Goal: Information Seeking & Learning: Check status

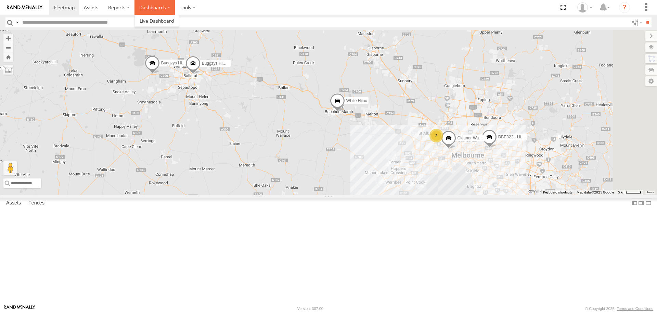
click at [157, 10] on label "Dashboards" at bounding box center [154, 7] width 40 height 15
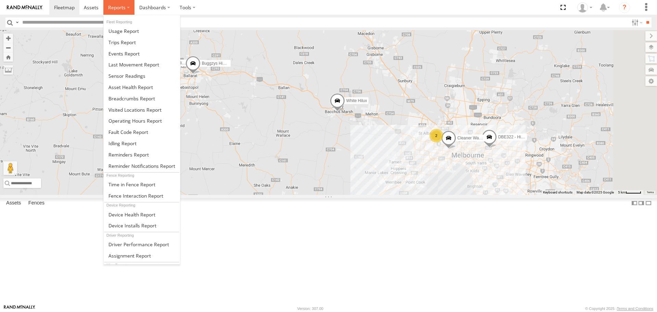
click at [127, 8] on label at bounding box center [118, 7] width 31 height 15
click at [143, 101] on span at bounding box center [131, 98] width 47 height 6
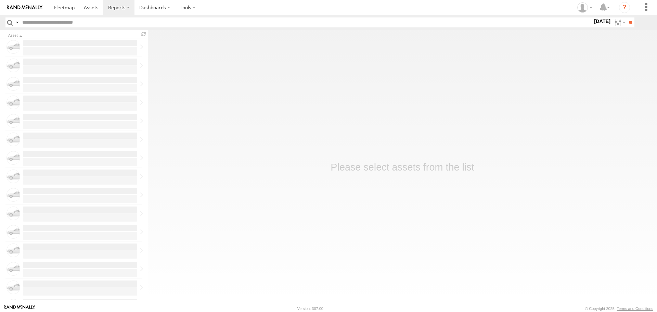
click at [597, 21] on label "[DATE]" at bounding box center [601, 21] width 19 height 8
click at [0, 0] on label at bounding box center [0, 0] width 0 height 0
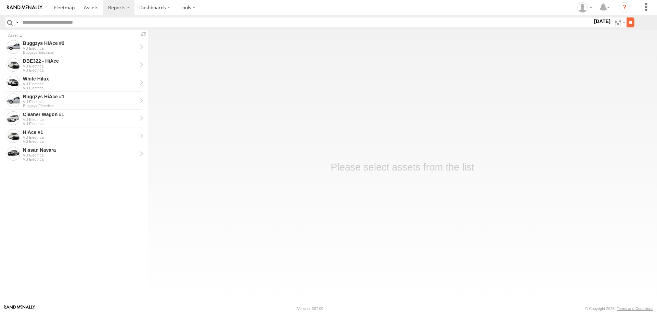
click at [627, 23] on input "**" at bounding box center [630, 22] width 8 height 10
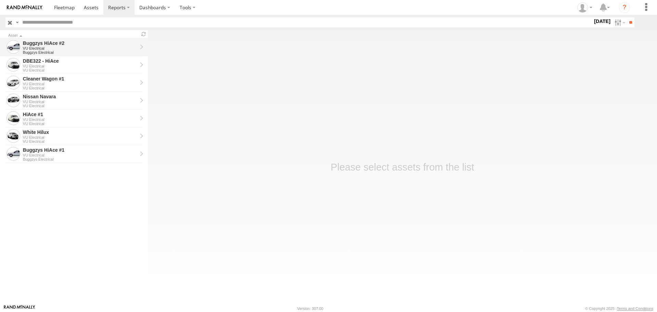
click at [56, 50] on div "VU Electrical" at bounding box center [80, 48] width 114 height 4
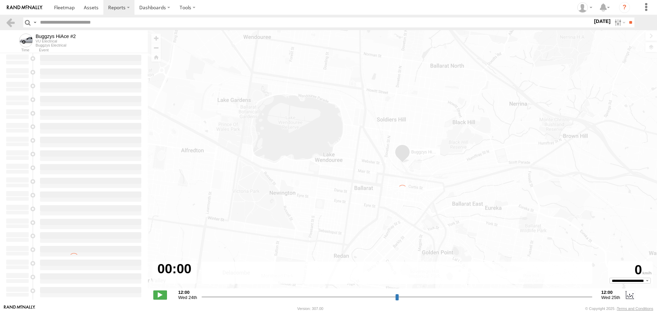
type input "**********"
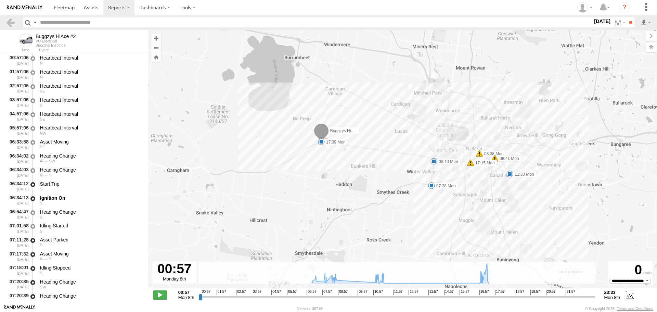
click at [592, 21] on label "[DATE]" at bounding box center [601, 21] width 19 height 8
click at [0, 0] on label at bounding box center [0, 0] width 0 height 0
click at [631, 23] on input "**" at bounding box center [630, 22] width 8 height 10
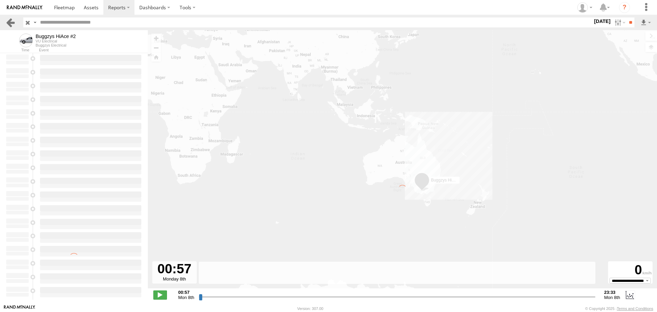
click at [12, 23] on link at bounding box center [10, 22] width 10 height 10
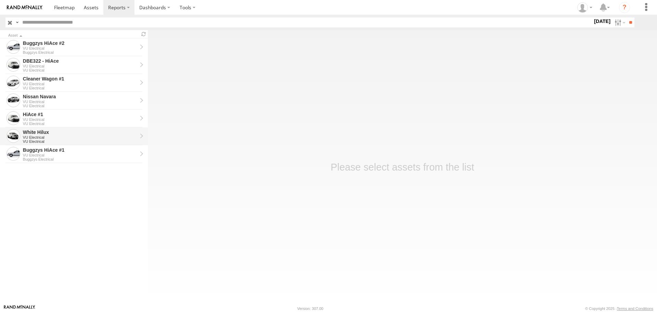
click at [62, 132] on div "White Hilux" at bounding box center [80, 132] width 114 height 6
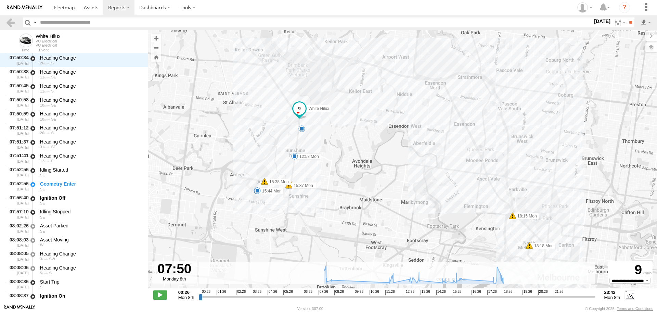
drag, startPoint x: 199, startPoint y: 299, endPoint x: 325, endPoint y: 296, distance: 126.3
click at [325, 296] on input "range" at bounding box center [397, 296] width 396 height 6
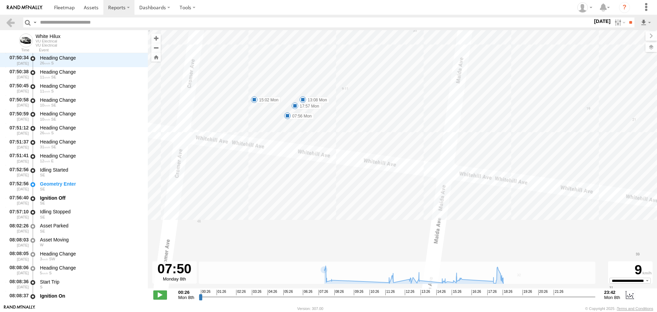
drag, startPoint x: 275, startPoint y: 136, endPoint x: 282, endPoint y: 163, distance: 27.7
click at [282, 163] on div "White Hilux 11:47 Mon 11:56 Mon 12:58 Mon 13:28 Mon 15:37 Mon 15:37 Mon 15:38 M…" at bounding box center [402, 162] width 509 height 265
click at [295, 149] on span at bounding box center [294, 147] width 7 height 7
click at [382, 113] on div "White Hilux 11:47 Mon 11:56 Mon 12:58 Mon 13:28 Mon 15:37 Mon 15:37 Mon 15:38 M…" at bounding box center [402, 162] width 509 height 265
click at [300, 137] on span at bounding box center [302, 137] width 7 height 7
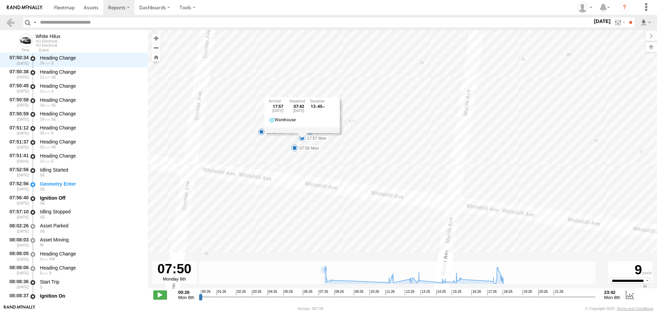
click at [597, 21] on label "8 Sep 25" at bounding box center [601, 21] width 19 height 8
click at [0, 0] on label at bounding box center [0, 0] width 0 height 0
click at [626, 24] on input "**" at bounding box center [630, 22] width 8 height 10
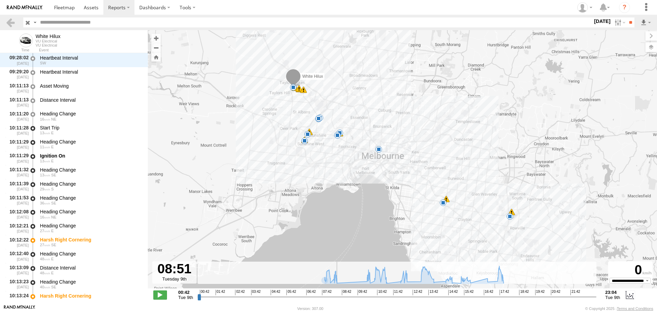
scroll to position [1104, 0]
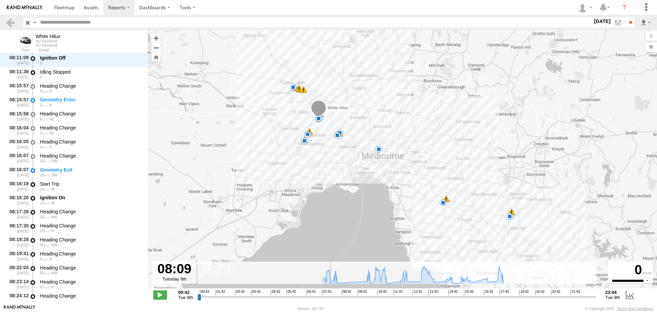
drag, startPoint x: 199, startPoint y: 295, endPoint x: 330, endPoint y: 298, distance: 131.0
click at [330, 298] on input "range" at bounding box center [396, 296] width 399 height 6
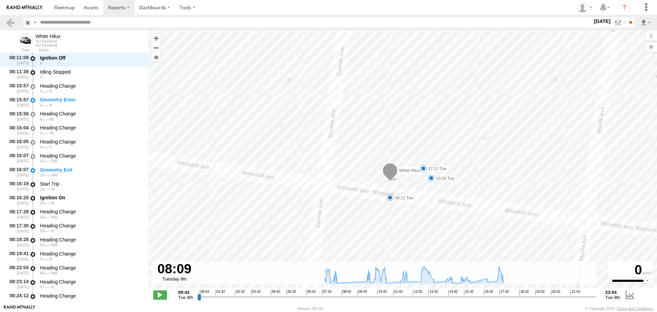
click at [425, 167] on span at bounding box center [423, 168] width 7 height 7
drag, startPoint x: 289, startPoint y: 164, endPoint x: 207, endPoint y: 156, distance: 82.8
click at [248, 161] on div "White Hilux 08:11 Tue 08:32 Tue 10:26 Tue 11:24 Tue 12:34 Tue 14:06 Tue 14:47 T…" at bounding box center [402, 162] width 509 height 265
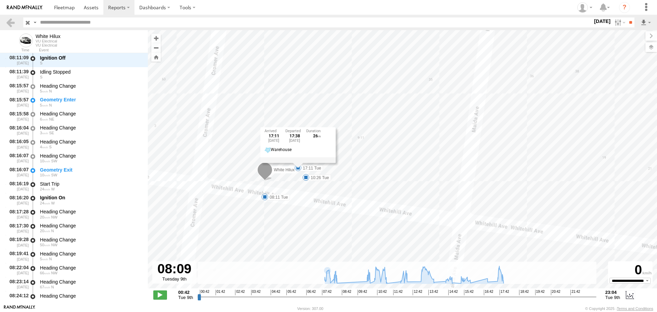
drag, startPoint x: 196, startPoint y: 158, endPoint x: 379, endPoint y: 181, distance: 184.8
click at [378, 181] on div "White Hilux 08:11 Tue 08:32 Tue 10:26 Tue 11:24 Tue 12:34 Tue 14:06 Tue 14:47 T…" at bounding box center [402, 162] width 509 height 265
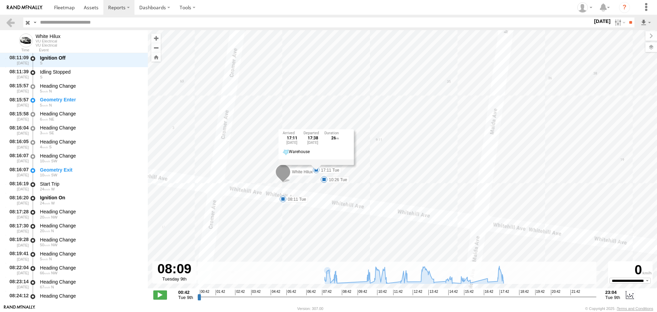
click at [594, 21] on label "9 Sep 25" at bounding box center [601, 21] width 19 height 8
click at [0, 0] on label at bounding box center [0, 0] width 0 height 0
click at [627, 21] on input "**" at bounding box center [630, 22] width 8 height 10
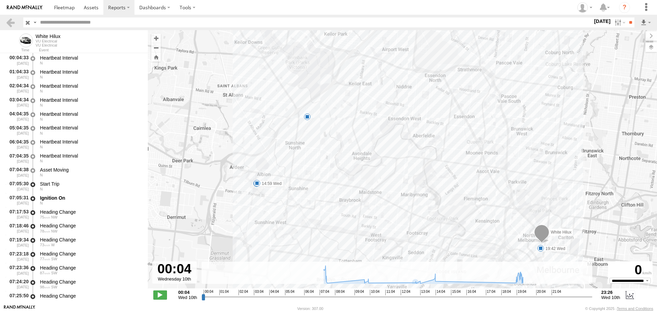
click at [540, 248] on span at bounding box center [540, 248] width 7 height 7
click at [256, 183] on span at bounding box center [256, 183] width 7 height 7
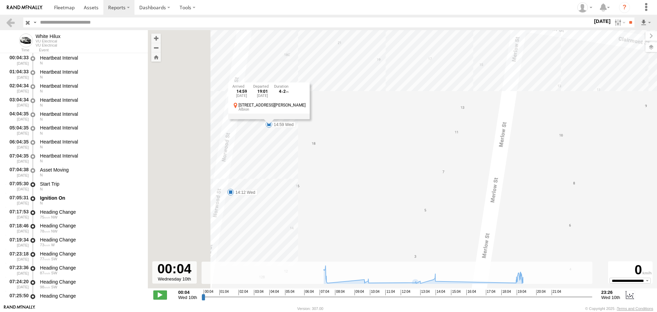
drag, startPoint x: 266, startPoint y: 151, endPoint x: 335, endPoint y: 189, distance: 77.8
click at [335, 189] on div "White Hilux 14:12 Wed 14:59 Wed 19:42 Wed 14:59 Wed 10th Sep 19:01 Wed 10th Sep…" at bounding box center [402, 162] width 509 height 265
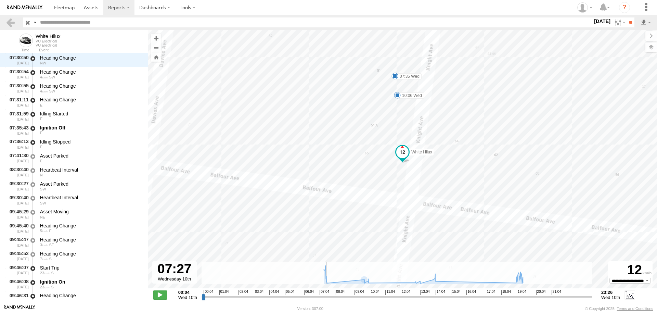
drag, startPoint x: 204, startPoint y: 297, endPoint x: 325, endPoint y: 300, distance: 121.8
click at [325, 300] on input "range" at bounding box center [396, 296] width 391 height 6
drag, startPoint x: 361, startPoint y: 139, endPoint x: 334, endPoint y: 154, distance: 30.8
click at [334, 154] on div "White Hilux 14:12 Wed 14:59 Wed 19:42 Wed 07:35 Wed 10:06 Wed 14:59 Wed 10th Se…" at bounding box center [402, 162] width 509 height 265
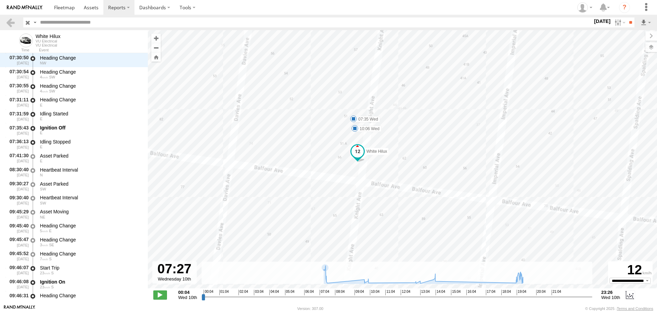
click at [353, 118] on span at bounding box center [353, 118] width 7 height 7
click at [330, 146] on div "White Hilux 14:12 Wed 14:59 Wed 19:42 Wed 07:35 Wed 10:06 Wed 09:51 Wed 12:58 W…" at bounding box center [402, 162] width 509 height 265
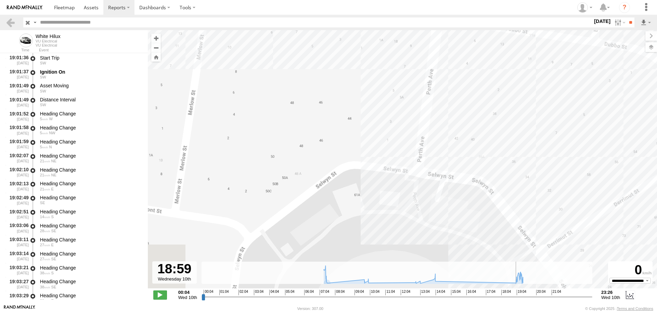
scroll to position [2320, 0]
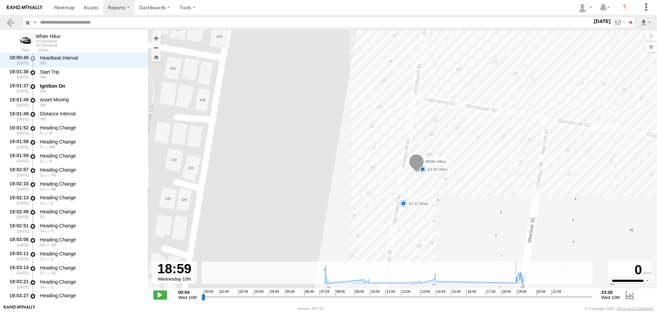
drag, startPoint x: 326, startPoint y: 296, endPoint x: 516, endPoint y: 291, distance: 190.3
click at [516, 293] on input "range" at bounding box center [396, 296] width 391 height 6
click at [424, 171] on span at bounding box center [422, 169] width 7 height 7
click at [403, 204] on span at bounding box center [403, 203] width 7 height 7
click at [445, 230] on div "White Hilux 14:12 Wed 14:59 Wed 19:42 Wed 07:35 Wed 10:06 Wed 09:51 Wed 12:58 W…" at bounding box center [402, 162] width 509 height 265
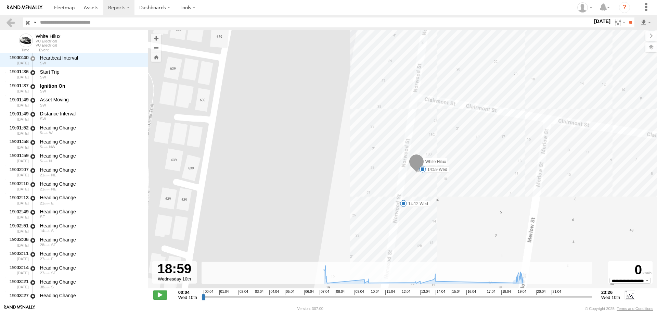
click at [592, 21] on label "10 Sep 25" at bounding box center [601, 21] width 19 height 8
click at [0, 0] on label at bounding box center [0, 0] width 0 height 0
click at [628, 25] on input "**" at bounding box center [630, 22] width 8 height 10
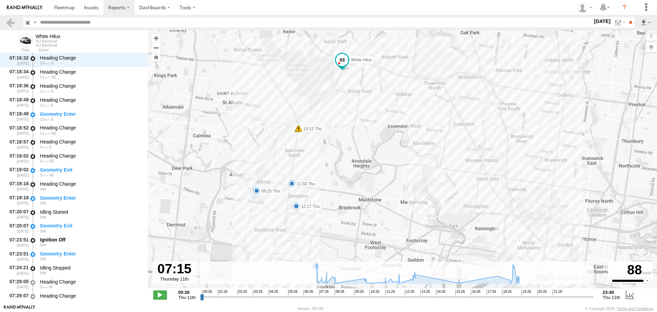
drag, startPoint x: 201, startPoint y: 299, endPoint x: 316, endPoint y: 295, distance: 115.0
click at [316, 295] on input "range" at bounding box center [396, 296] width 393 height 6
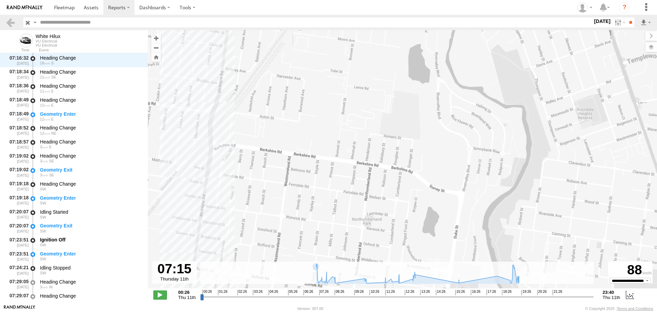
drag, startPoint x: 296, startPoint y: 90, endPoint x: 319, endPoint y: 252, distance: 163.2
click at [327, 263] on div "← Move left → Move right ↑ Move up ↓ Move down + Zoom in - Zoom out Home Jump l…" at bounding box center [402, 167] width 509 height 274
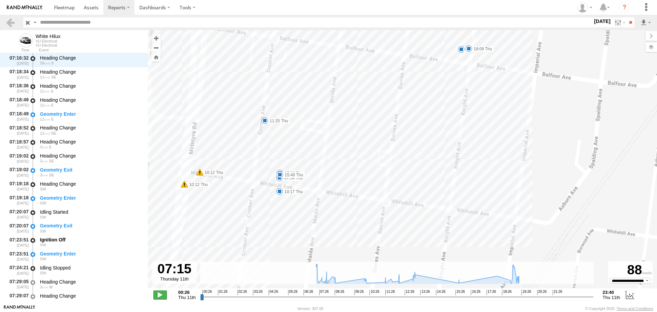
drag, startPoint x: 258, startPoint y: 135, endPoint x: 290, endPoint y: 193, distance: 66.5
click at [290, 193] on div "White Hilux 10:12 Thu 10:12 Thu 08:25 Thu 11:50 Thu 12:17 Thu 07:41 Thu 13:18 T…" at bounding box center [402, 162] width 509 height 265
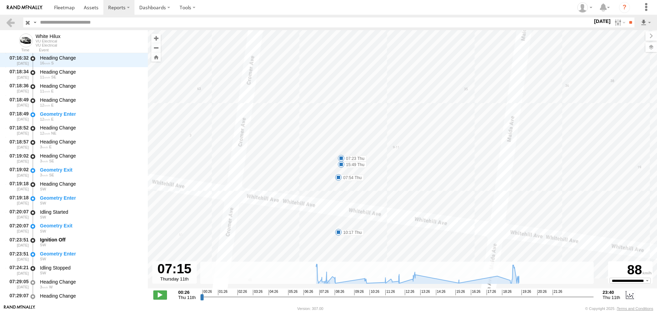
click at [341, 157] on span at bounding box center [341, 158] width 7 height 7
click at [395, 172] on div "White Hilux 10:12 Thu 10:12 Thu 08:25 Thu 11:50 Thu 12:17 Thu 07:41 Thu 13:18 T…" at bounding box center [402, 162] width 509 height 265
click at [340, 162] on span at bounding box center [341, 164] width 7 height 7
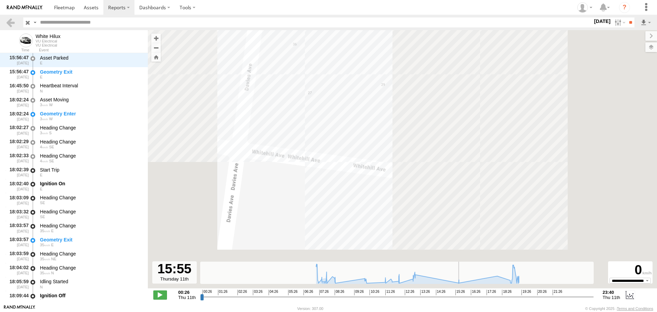
scroll to position [3061, 0]
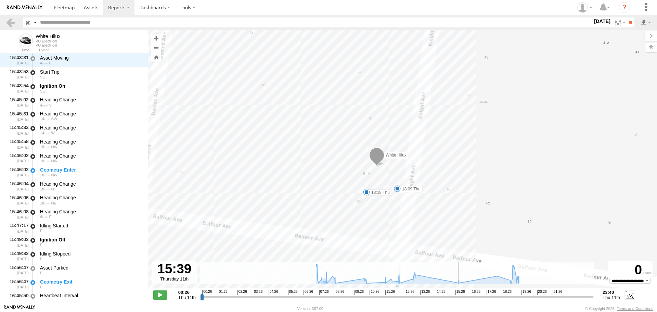
drag, startPoint x: 315, startPoint y: 297, endPoint x: 457, endPoint y: 300, distance: 142.0
click at [457, 300] on input "range" at bounding box center [396, 296] width 393 height 6
click at [399, 186] on span at bounding box center [397, 188] width 7 height 7
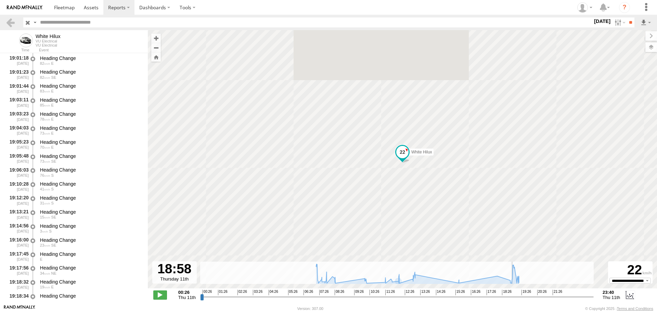
scroll to position [3522, 0]
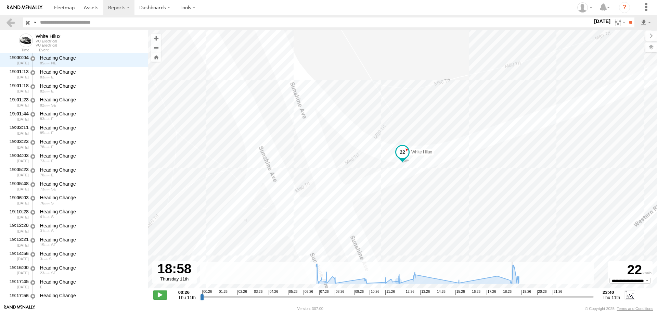
drag, startPoint x: 455, startPoint y: 296, endPoint x: 513, endPoint y: 303, distance: 58.0
click at [513, 300] on input "range" at bounding box center [396, 296] width 393 height 6
click at [595, 22] on label "11 Sep 25" at bounding box center [601, 21] width 19 height 8
click at [0, 0] on label at bounding box center [0, 0] width 0 height 0
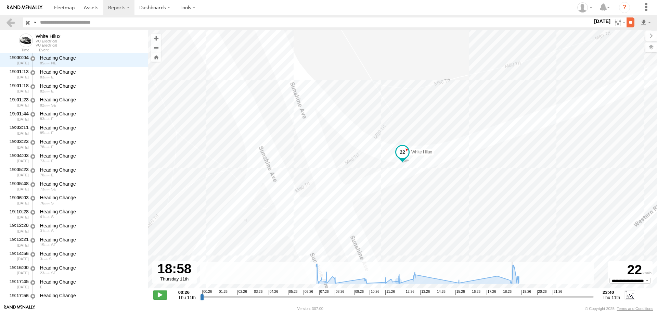
click at [632, 22] on input "**" at bounding box center [630, 22] width 8 height 10
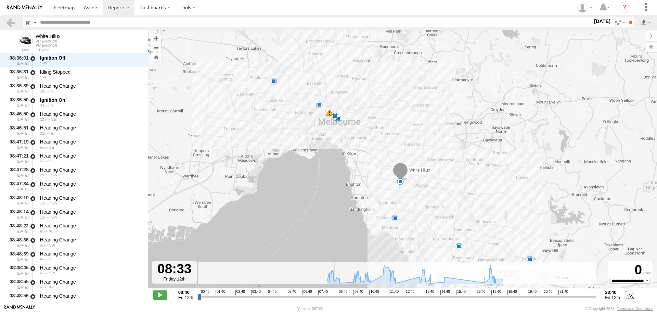
drag, startPoint x: 199, startPoint y: 296, endPoint x: 335, endPoint y: 296, distance: 135.1
click at [335, 296] on input "range" at bounding box center [397, 296] width 398 height 6
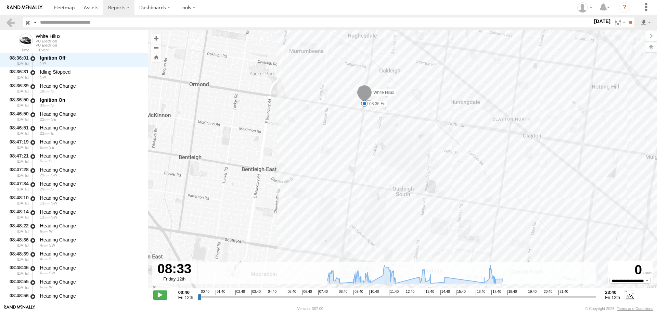
drag, startPoint x: 382, startPoint y: 136, endPoint x: 385, endPoint y: 189, distance: 52.8
click at [385, 189] on div "White Hilux 17:52 Fri 08:36 Fri 08:53 Fri 10:07 Fri 10:41 Fri 12:10 Fri 18:08 F…" at bounding box center [402, 162] width 509 height 265
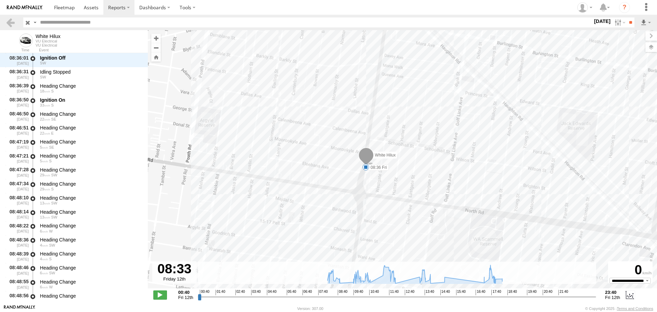
click at [365, 168] on span at bounding box center [365, 167] width 7 height 7
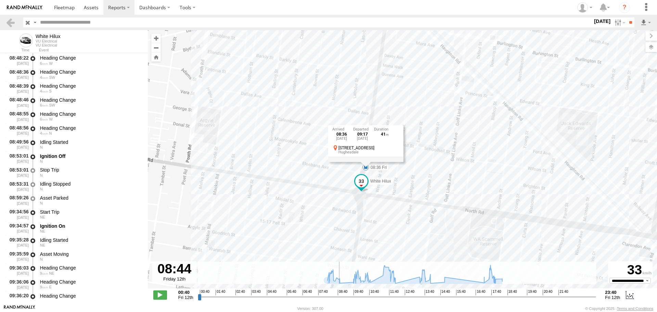
scroll to position [741, 0]
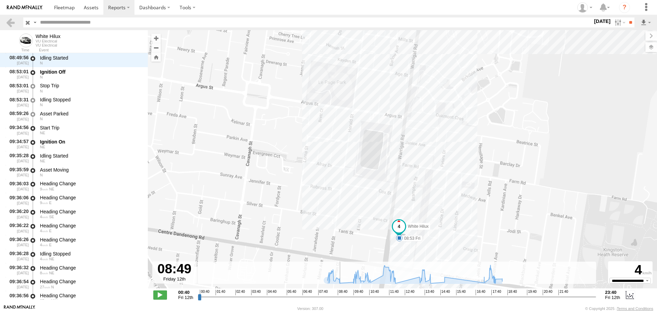
drag, startPoint x: 334, startPoint y: 297, endPoint x: 339, endPoint y: 297, distance: 4.8
click at [339, 297] on input "range" at bounding box center [397, 296] width 398 height 6
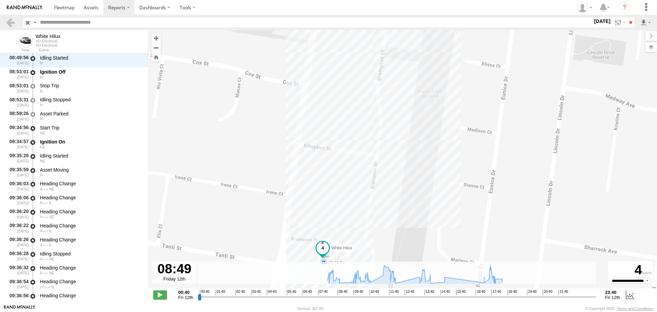
drag, startPoint x: 411, startPoint y: 230, endPoint x: 431, endPoint y: 175, distance: 57.5
click at [433, 173] on div "White Hilux 17:52 Fri 08:36 Fri 08:53 Fri 10:07 Fri 10:41 Fri 12:10 Fri 18:08 F…" at bounding box center [402, 162] width 509 height 265
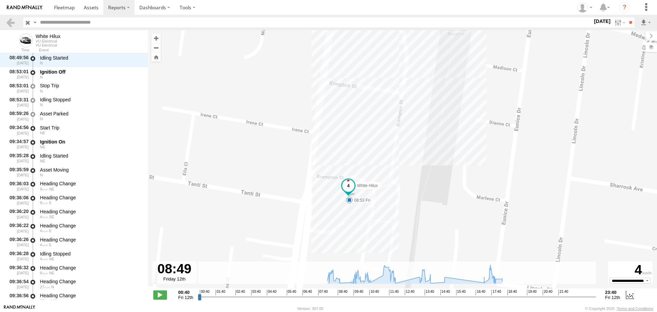
click at [348, 199] on span at bounding box center [349, 199] width 7 height 7
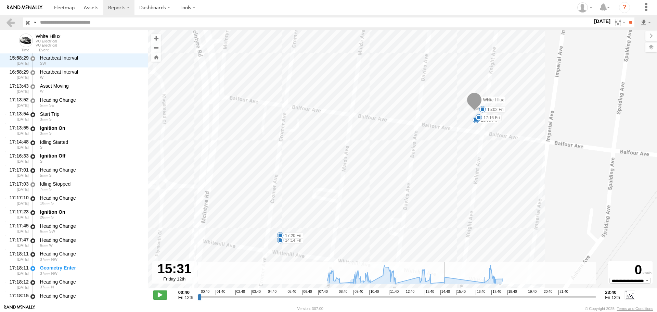
scroll to position [3955, 0]
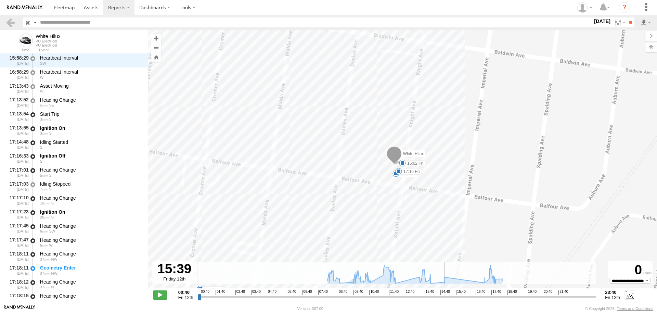
drag, startPoint x: 339, startPoint y: 294, endPoint x: 457, endPoint y: 304, distance: 118.4
click at [457, 300] on input "range" at bounding box center [397, 296] width 398 height 6
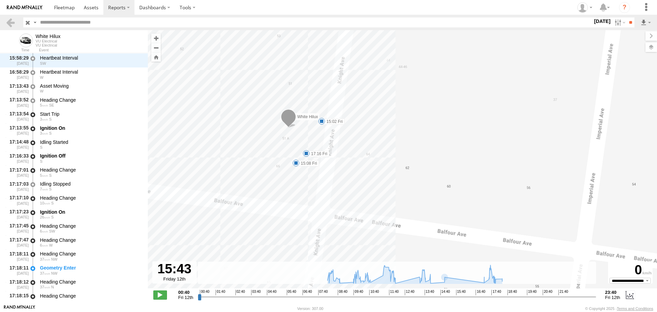
click at [308, 149] on div "White Hilux 17:52 Fri 08:36 Fri 08:53 Fri 10:07 Fri 10:41 Fri 12:10 Fri 18:08 F…" at bounding box center [402, 162] width 509 height 265
click at [307, 153] on span at bounding box center [306, 153] width 7 height 7
click at [600, 22] on label "[DATE]" at bounding box center [601, 21] width 19 height 8
click at [0, 0] on label at bounding box center [0, 0] width 0 height 0
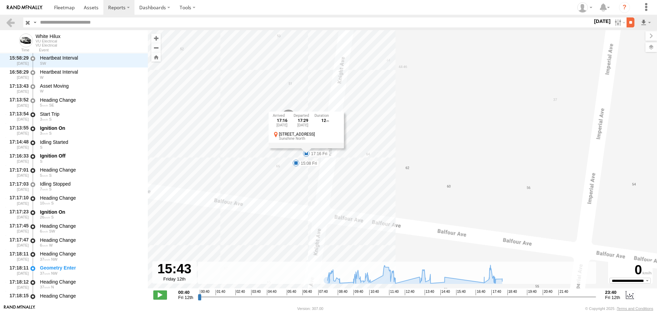
click at [631, 25] on input "**" at bounding box center [630, 22] width 8 height 10
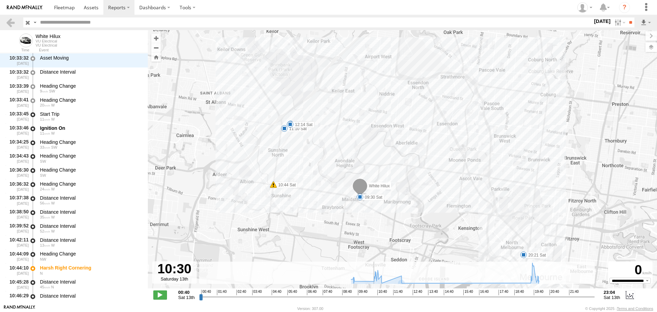
drag, startPoint x: 200, startPoint y: 298, endPoint x: 372, endPoint y: 306, distance: 172.9
click at [372, 300] on input "range" at bounding box center [396, 296] width 395 height 6
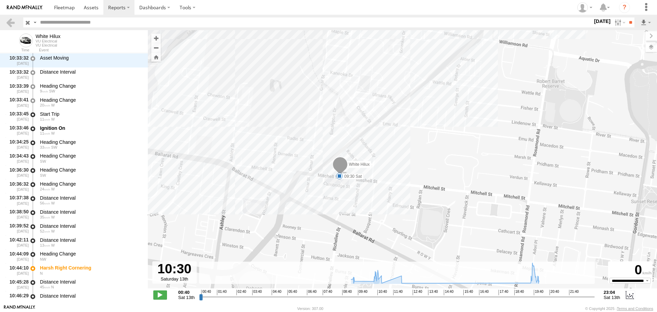
click at [338, 177] on span at bounding box center [339, 175] width 7 height 7
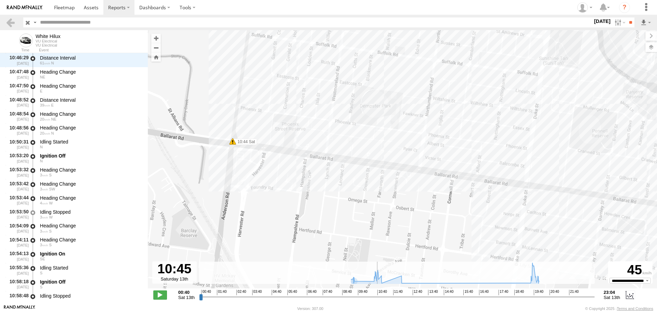
scroll to position [713, 0]
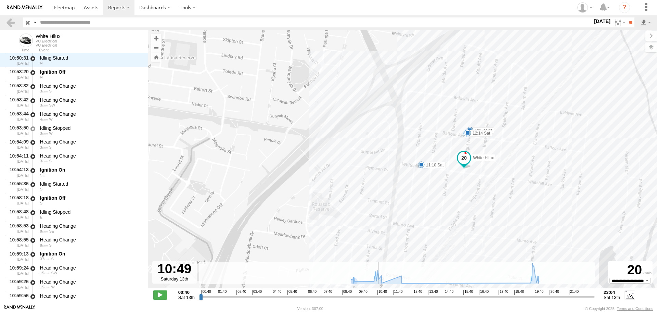
drag, startPoint x: 372, startPoint y: 297, endPoint x: 378, endPoint y: 299, distance: 6.6
click at [378, 299] on input "range" at bounding box center [396, 296] width 395 height 6
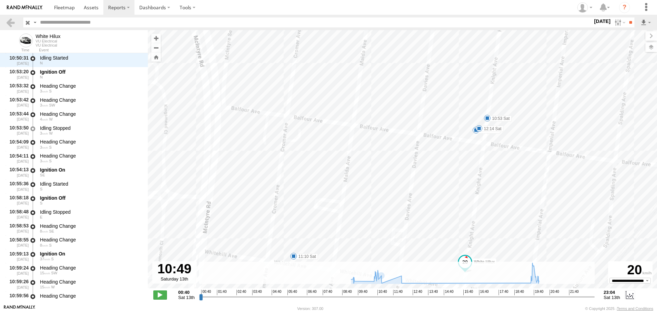
drag, startPoint x: 489, startPoint y: 147, endPoint x: 386, endPoint y: 162, distance: 104.4
click at [386, 162] on div "White Hilux 10:44 Sat 09:30 Sat 10:53 Sat 10:58 Sat 11:10 Sat 12:14 Sat 20:21 S…" at bounding box center [402, 162] width 509 height 265
drag, startPoint x: 423, startPoint y: 139, endPoint x: 357, endPoint y: 165, distance: 71.0
click at [356, 165] on div "White Hilux 10:44 Sat 09:30 Sat 10:53 Sat 10:58 Sat 11:10 Sat 12:14 Sat 20:21 S…" at bounding box center [402, 162] width 509 height 265
click at [363, 139] on span at bounding box center [360, 139] width 7 height 7
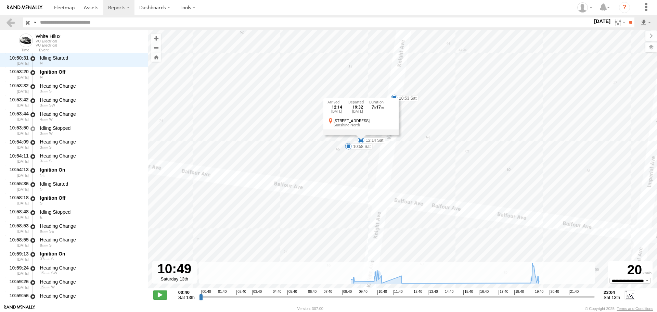
click at [592, 22] on label "13 Sep 25" at bounding box center [601, 21] width 19 height 8
click at [0, 0] on label at bounding box center [0, 0] width 0 height 0
click at [626, 21] on input "**" at bounding box center [630, 22] width 8 height 10
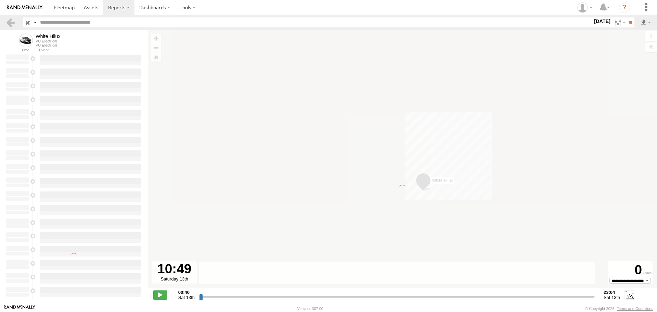
type input "**********"
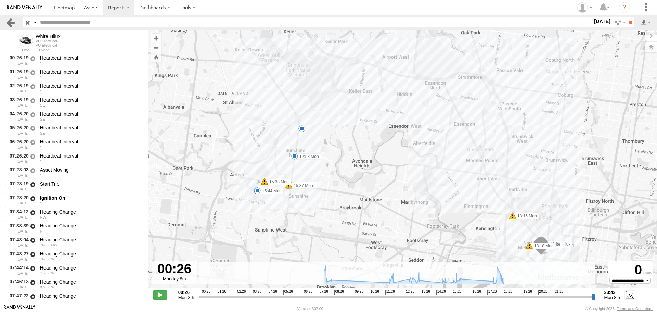
click at [10, 22] on link at bounding box center [10, 22] width 10 height 10
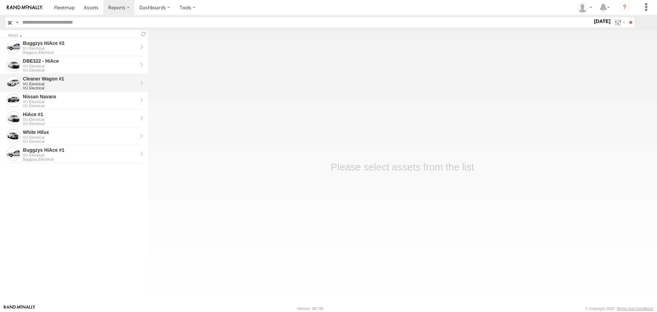
click at [88, 83] on div "VU Electrical" at bounding box center [80, 84] width 114 height 4
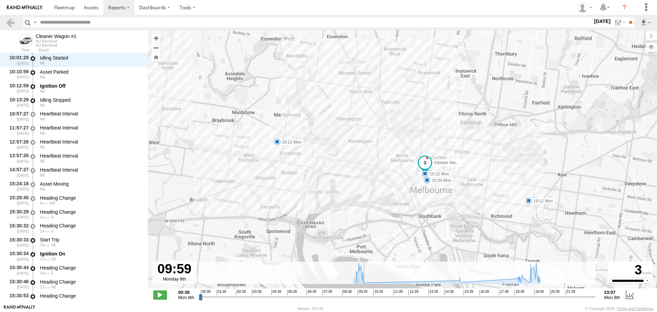
drag, startPoint x: 200, startPoint y: 298, endPoint x: 363, endPoint y: 298, distance: 163.2
click at [363, 298] on input "range" at bounding box center [397, 296] width 396 height 6
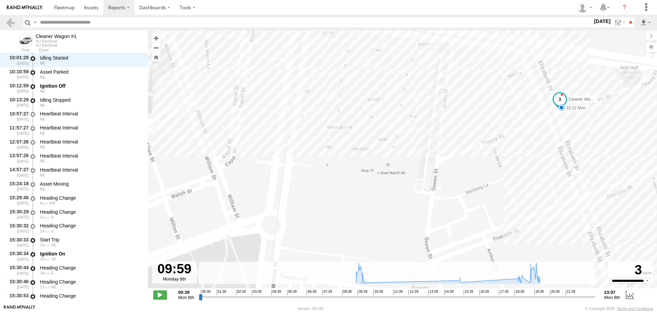
drag, startPoint x: 526, startPoint y: 143, endPoint x: 296, endPoint y: 186, distance: 233.7
click at [296, 186] on div "Cleaner Wagon #1 10:12 Mon 15:34 Mon 19:12 Mon 20:11 Mon" at bounding box center [402, 162] width 509 height 265
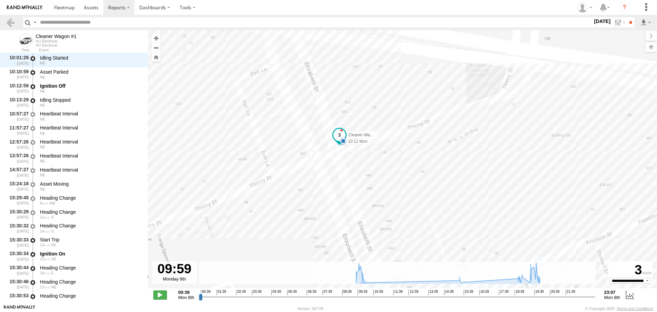
click at [344, 140] on span at bounding box center [343, 141] width 7 height 7
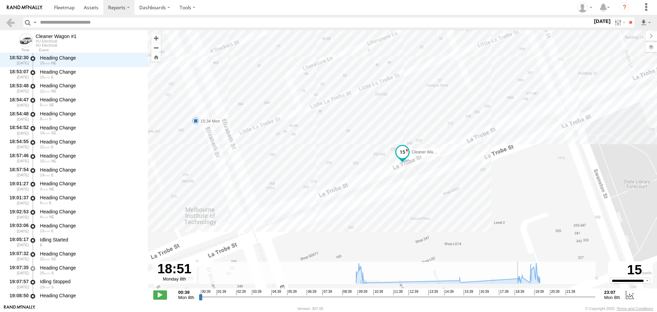
drag, startPoint x: 364, startPoint y: 299, endPoint x: 518, endPoint y: 289, distance: 154.2
click at [518, 293] on input "range" at bounding box center [397, 296] width 396 height 6
click at [195, 123] on span at bounding box center [195, 120] width 7 height 7
click at [592, 20] on label "8 Sep 25" at bounding box center [601, 21] width 19 height 8
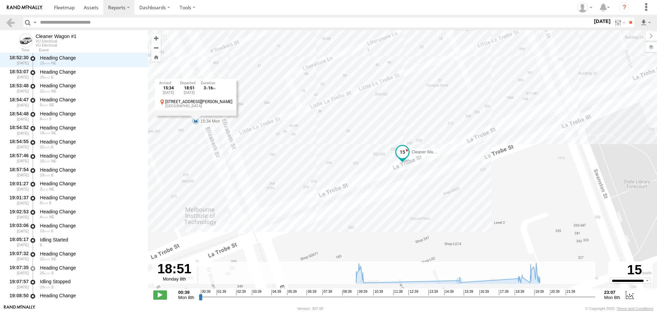
click at [0, 0] on label at bounding box center [0, 0] width 0 height 0
click at [626, 26] on input "**" at bounding box center [630, 22] width 8 height 10
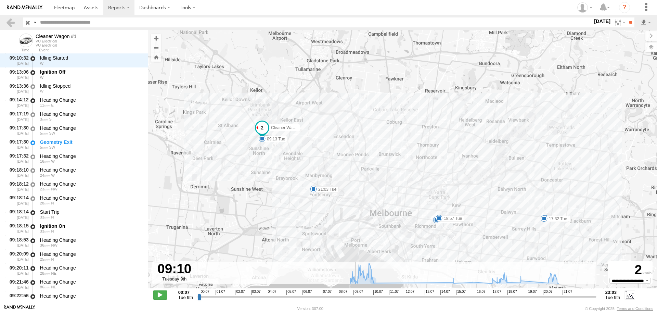
drag, startPoint x: 200, startPoint y: 297, endPoint x: 355, endPoint y: 293, distance: 155.0
click at [355, 293] on input "range" at bounding box center [396, 296] width 399 height 6
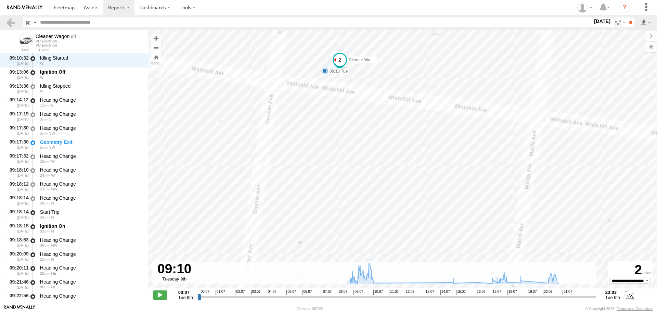
drag, startPoint x: 332, startPoint y: 101, endPoint x: 333, endPoint y: 136, distance: 35.2
click at [333, 136] on div "Cleaner Wagon #1 09:13 Tue 10:37 Tue 14:57 Tue 17:17 Tue 17:32 Tue 18:07 Tue 18…" at bounding box center [402, 162] width 509 height 265
click at [324, 134] on span at bounding box center [325, 133] width 7 height 7
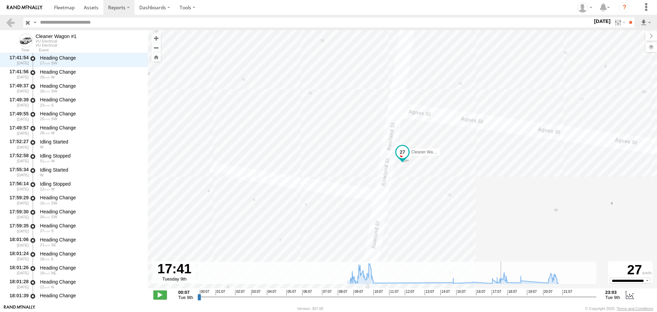
scroll to position [2348, 0]
drag, startPoint x: 356, startPoint y: 298, endPoint x: 500, endPoint y: 302, distance: 144.4
click at [500, 300] on input "range" at bounding box center [396, 296] width 399 height 6
click at [389, 156] on span at bounding box center [389, 156] width 7 height 7
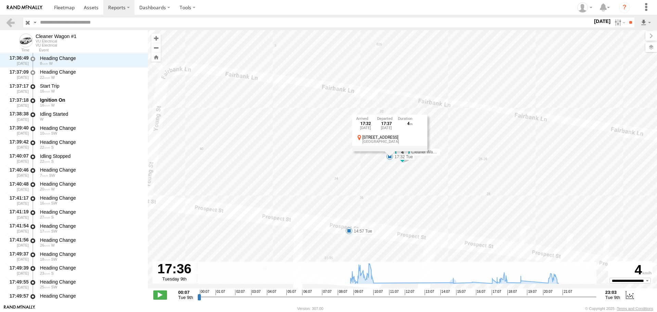
click at [246, 178] on div "Cleaner Wagon #1 09:13 Tue 10:37 Tue 14:57 Tue 17:17 Tue 17:32 Tue 18:07 Tue 18…" at bounding box center [402, 162] width 509 height 265
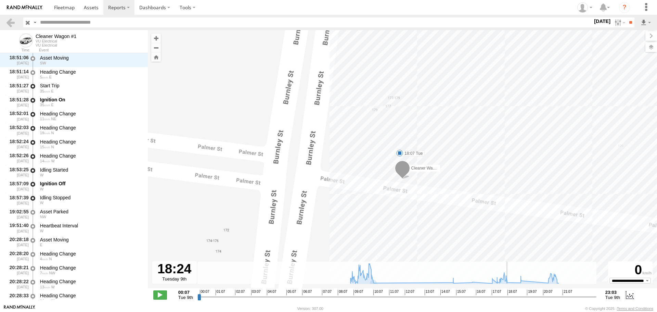
scroll to position [2935, 0]
drag, startPoint x: 501, startPoint y: 299, endPoint x: 515, endPoint y: 298, distance: 14.7
click at [515, 298] on input "range" at bounding box center [396, 296] width 399 height 6
click at [599, 21] on label "9 Sep 25" at bounding box center [601, 21] width 19 height 8
click at [0, 0] on label at bounding box center [0, 0] width 0 height 0
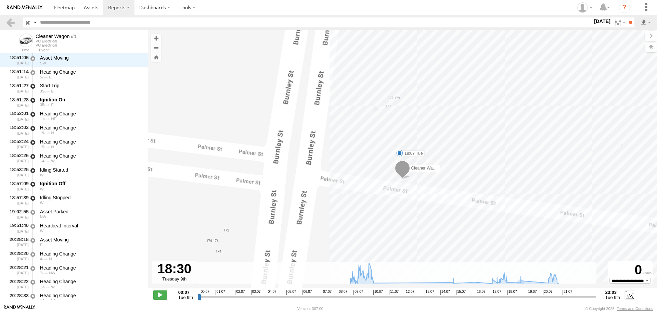
click at [0, 0] on label at bounding box center [0, 0] width 0 height 0
click at [627, 25] on input "**" at bounding box center [630, 22] width 8 height 10
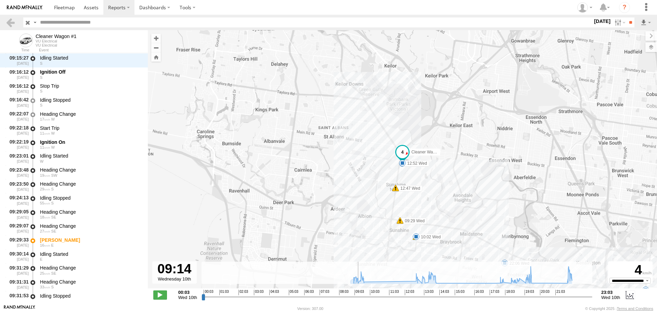
drag, startPoint x: 204, startPoint y: 299, endPoint x: 357, endPoint y: 302, distance: 153.6
click at [357, 300] on input "range" at bounding box center [396, 296] width 391 height 6
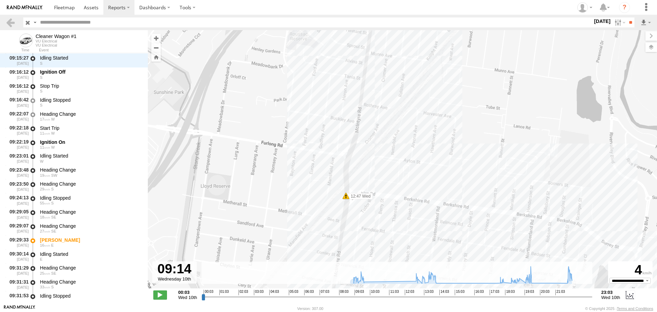
drag, startPoint x: 382, startPoint y: 99, endPoint x: 370, endPoint y: 245, distance: 146.8
click at [370, 245] on div "Cleaner Wagon #1 09:29 Wed 12:40 Wed 12:47 Wed 09:16 Wed 10:02 Wed 12:52 Wed 14…" at bounding box center [402, 162] width 509 height 265
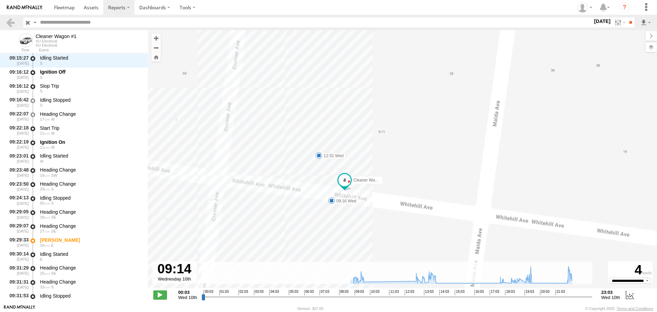
drag, startPoint x: 280, startPoint y: 108, endPoint x: 273, endPoint y: 197, distance: 89.6
click at [272, 196] on div "Cleaner Wagon #1 09:29 Wed 12:40 Wed 12:47 Wed 09:16 Wed 10:02 Wed 12:52 Wed 14…" at bounding box center [402, 162] width 509 height 265
click at [330, 202] on span at bounding box center [331, 201] width 7 height 7
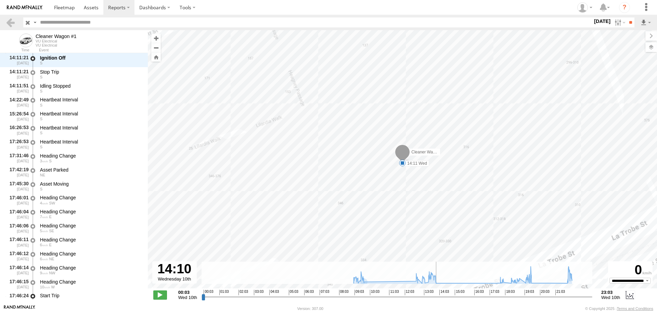
scroll to position [2222, 0]
drag, startPoint x: 356, startPoint y: 297, endPoint x: 441, endPoint y: 291, distance: 84.4
click at [441, 293] on input "range" at bounding box center [396, 296] width 391 height 6
click at [404, 164] on span at bounding box center [402, 162] width 7 height 7
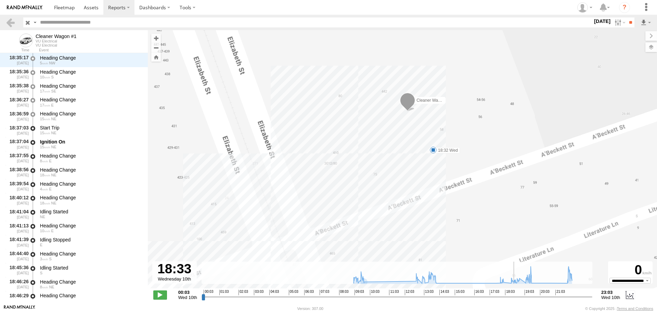
scroll to position [2740, 0]
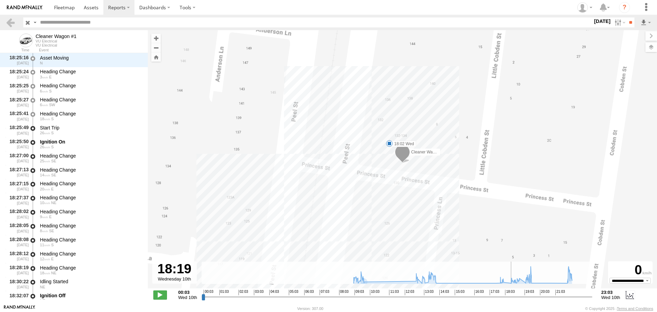
drag, startPoint x: 441, startPoint y: 298, endPoint x: 510, endPoint y: 287, distance: 70.1
click at [510, 293] on input "range" at bounding box center [396, 296] width 391 height 6
click at [387, 146] on span at bounding box center [389, 143] width 7 height 7
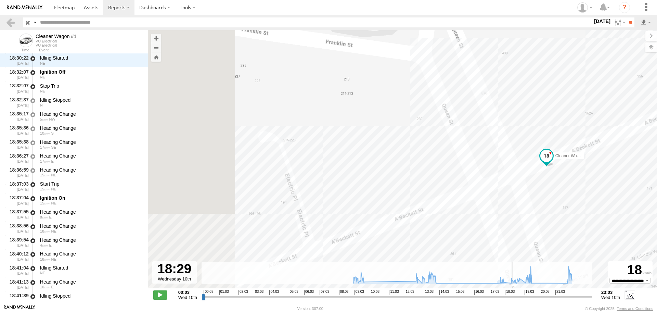
click at [513, 297] on input "range" at bounding box center [396, 296] width 391 height 6
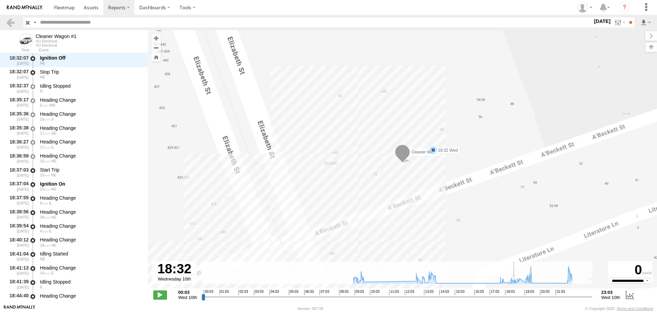
click at [514, 297] on input "range" at bounding box center [396, 296] width 391 height 6
click at [433, 152] on span at bounding box center [433, 149] width 7 height 7
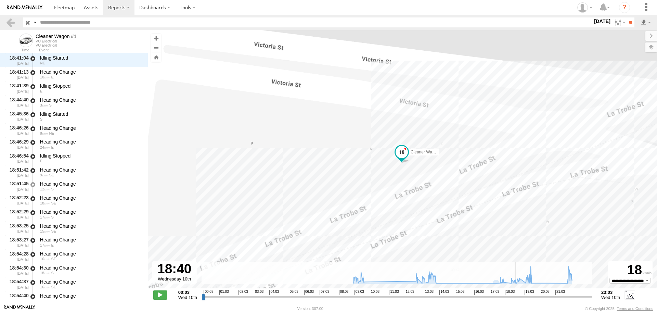
scroll to position [3061, 0]
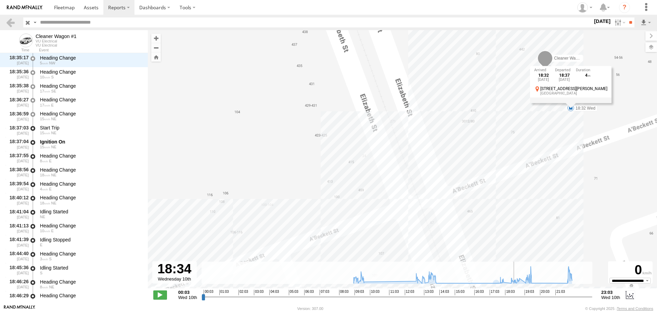
click at [514, 296] on input "range" at bounding box center [396, 296] width 391 height 6
click at [569, 103] on div "18:32 Wed 10th Sep 18:37 Wed 10th Sep 4 58-64 A'Beckett St Melbourne" at bounding box center [570, 84] width 81 height 37
click at [569, 104] on span at bounding box center [570, 107] width 7 height 7
click at [592, 20] on label "10 Sep 25" at bounding box center [601, 21] width 19 height 8
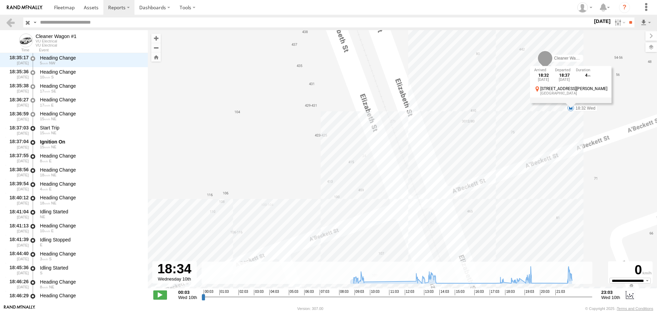
click at [0, 0] on label at bounding box center [0, 0] width 0 height 0
click at [630, 24] on input "**" at bounding box center [630, 22] width 8 height 10
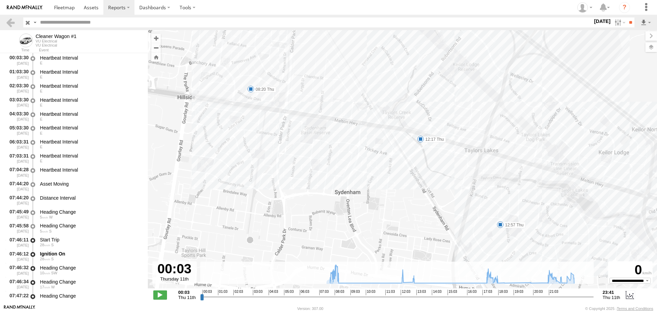
click at [251, 88] on span at bounding box center [250, 89] width 7 height 7
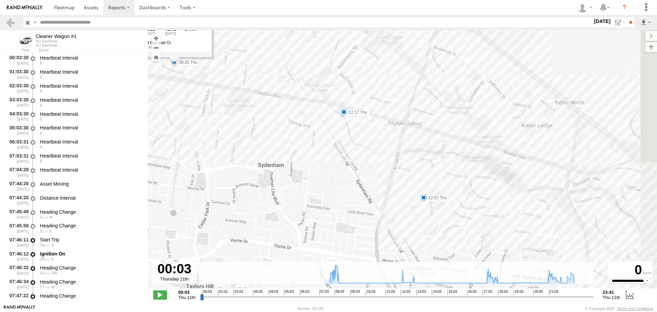
drag, startPoint x: 296, startPoint y: 192, endPoint x: 170, endPoint y: 130, distance: 140.4
click at [170, 130] on div "Cleaner Wagon #1 07:56 Thu 08:14 Thu 17:36 Thu 21:08 Thu 08:20 Thu 12:17 Thu 12…" at bounding box center [402, 162] width 509 height 265
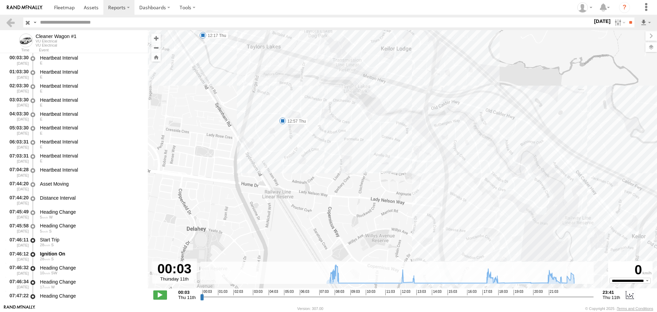
drag, startPoint x: 322, startPoint y: 179, endPoint x: 300, endPoint y: 161, distance: 27.5
click at [301, 161] on div "Cleaner Wagon #1 07:56 Thu 08:14 Thu 17:36 Thu 21:08 Thu 08:20 Thu 12:17 Thu 12…" at bounding box center [402, 162] width 509 height 265
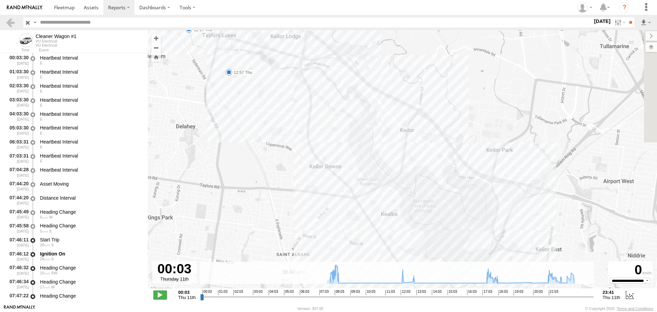
drag, startPoint x: 335, startPoint y: 195, endPoint x: 279, endPoint y: 131, distance: 84.1
click at [279, 131] on div "Cleaner Wagon #1 07:56 Thu 08:14 Thu 17:36 Thu 21:08 Thu 08:20 Thu 12:17 Thu 12…" at bounding box center [402, 162] width 509 height 265
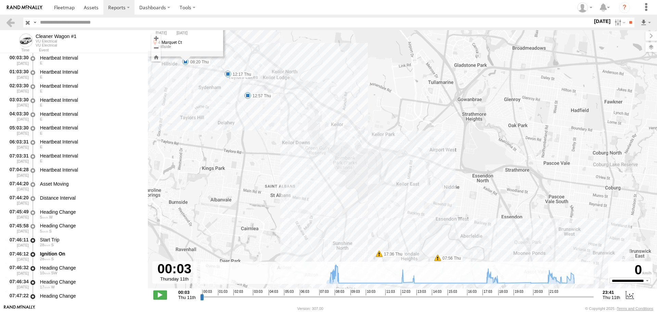
click at [246, 94] on span at bounding box center [247, 95] width 7 height 7
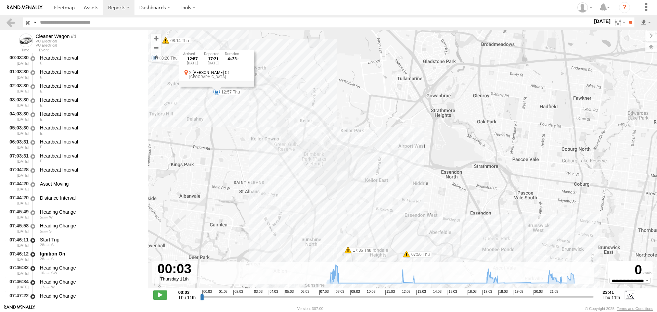
drag, startPoint x: 310, startPoint y: 192, endPoint x: 276, endPoint y: 184, distance: 34.6
click at [276, 184] on div "Cleaner Wagon #1 07:56 Thu 08:14 Thu 17:36 Thu 21:08 Thu 08:20 Thu 12:17 Thu 12…" at bounding box center [402, 162] width 509 height 265
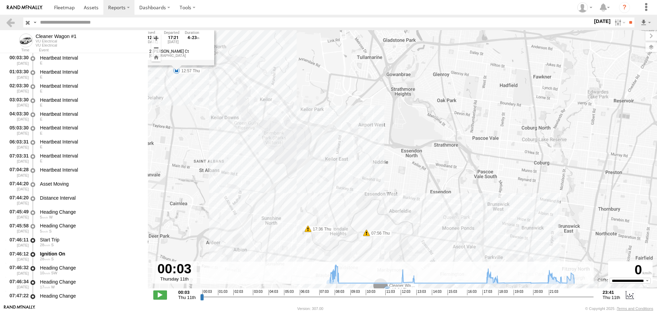
drag, startPoint x: 302, startPoint y: 203, endPoint x: 256, endPoint y: 178, distance: 52.6
click at [256, 178] on div "Cleaner Wagon #1 07:56 Thu 08:14 Thu 17:36 Thu 21:08 Thu 08:20 Thu 12:17 Thu 12…" at bounding box center [402, 162] width 509 height 265
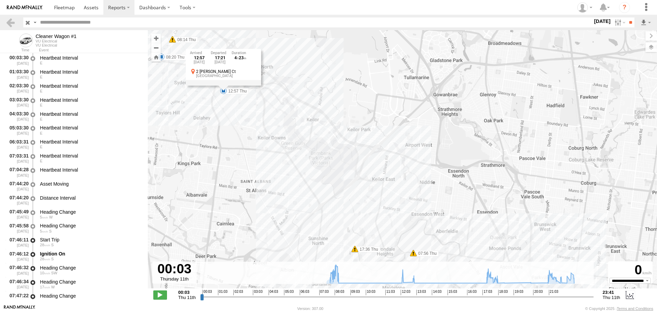
drag, startPoint x: 198, startPoint y: 138, endPoint x: 341, endPoint y: 233, distance: 171.6
click at [341, 233] on div "Cleaner Wagon #1 07:56 Thu 08:14 Thu 17:36 Thu 21:08 Thu 08:20 Thu 12:17 Thu 12…" at bounding box center [402, 162] width 509 height 265
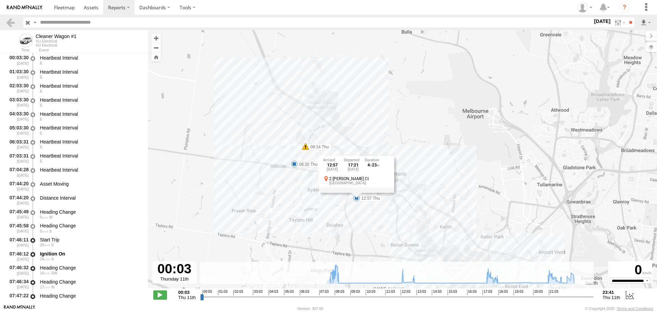
click at [292, 165] on span at bounding box center [294, 163] width 7 height 7
click at [356, 197] on span at bounding box center [356, 197] width 7 height 7
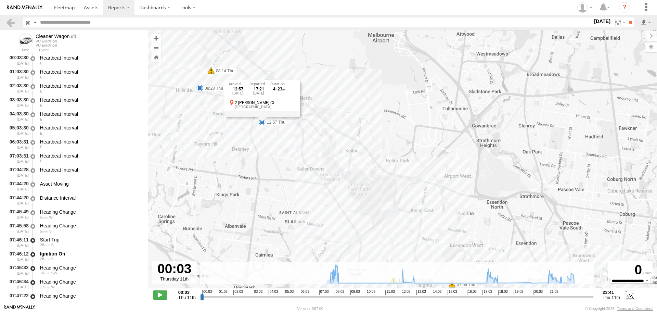
drag, startPoint x: 338, startPoint y: 229, endPoint x: 265, endPoint y: 152, distance: 106.2
click at [233, 134] on div "Cleaner Wagon #1 07:56 Thu 08:14 Thu 17:36 Thu 21:08 Thu 08:20 Thu 12:17 Thu 12…" at bounding box center [402, 162] width 509 height 265
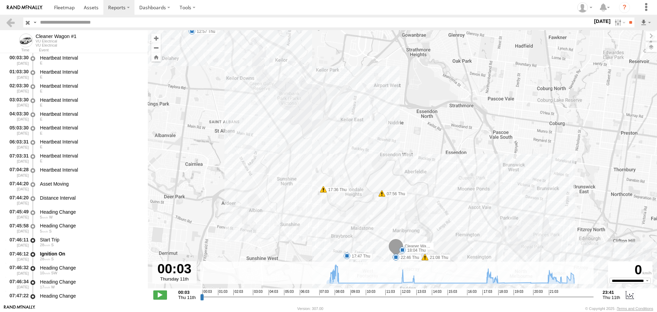
drag, startPoint x: 332, startPoint y: 157, endPoint x: 326, endPoint y: 153, distance: 7.1
click at [326, 152] on div "Cleaner Wagon #1 07:56 Thu 08:14 Thu 17:36 Thu 21:08 Thu 08:20 Thu 12:17 Thu 12…" at bounding box center [402, 162] width 509 height 265
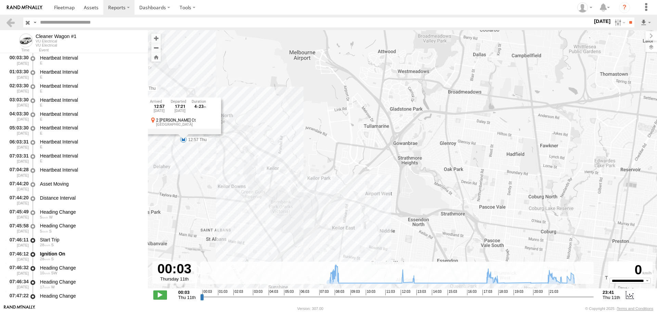
drag, startPoint x: 297, startPoint y: 181, endPoint x: 295, endPoint y: 295, distance: 114.3
click at [292, 295] on div "← Move left → Move right ↑ Move up ↓ Move down + Zoom in - Zoom out Home Jump l…" at bounding box center [402, 167] width 509 height 274
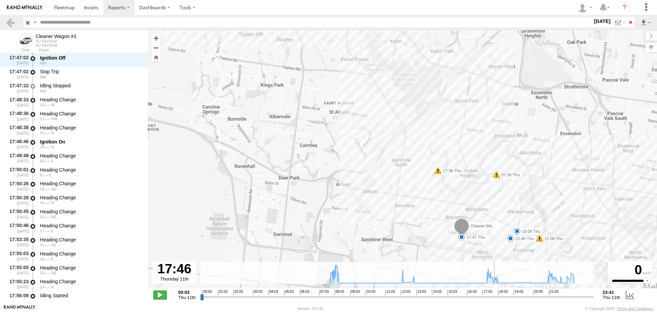
drag, startPoint x: 200, startPoint y: 297, endPoint x: 494, endPoint y: 291, distance: 293.9
click at [494, 293] on input "range" at bounding box center [396, 296] width 393 height 6
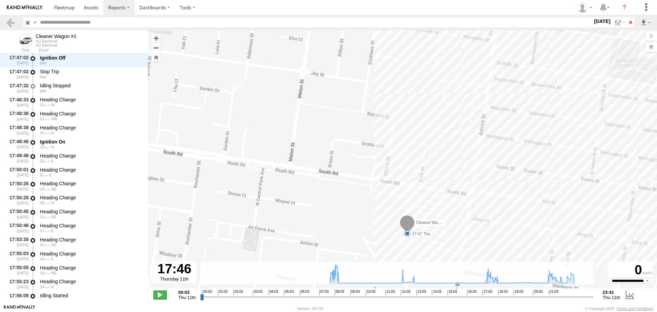
drag, startPoint x: 441, startPoint y: 237, endPoint x: 439, endPoint y: 173, distance: 63.6
click at [439, 174] on div "Cleaner Wagon #1 07:56 Thu 08:14 Thu 17:36 Thu 21:08 Thu 08:20 Thu 12:17 Thu 12…" at bounding box center [402, 162] width 509 height 265
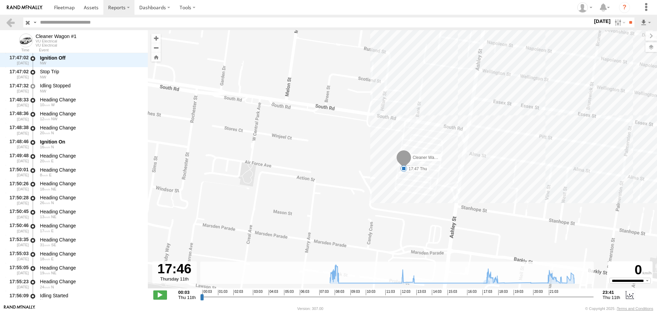
click at [404, 169] on span at bounding box center [403, 168] width 7 height 7
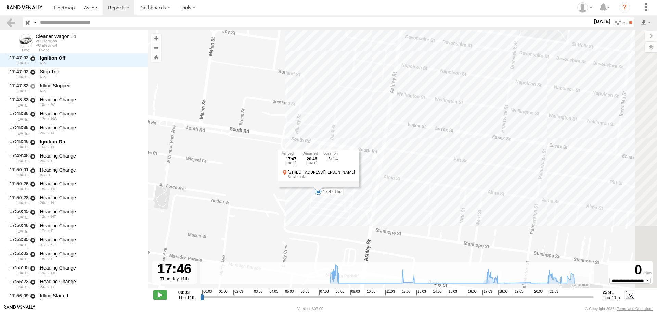
drag, startPoint x: 437, startPoint y: 214, endPoint x: 344, endPoint y: 238, distance: 96.1
click at [345, 238] on div "Cleaner Wagon #1 07:56 Thu 08:14 Thu 17:36 Thu 21:08 Thu 08:20 Thu 12:17 Thu 12…" at bounding box center [402, 162] width 509 height 265
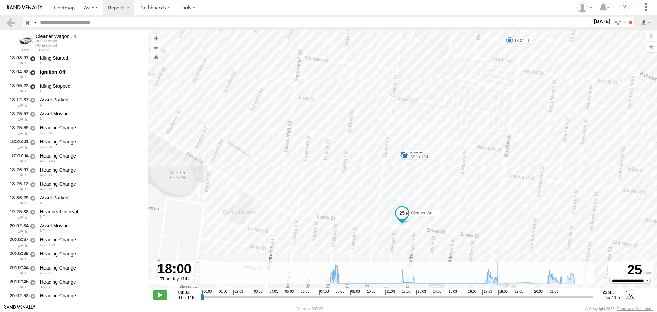
scroll to position [3229, 0]
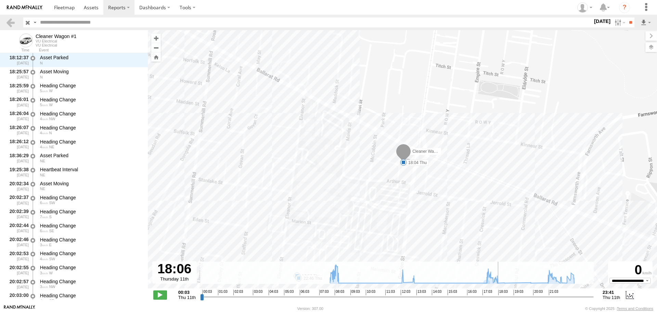
drag, startPoint x: 495, startPoint y: 296, endPoint x: 499, endPoint y: 297, distance: 5.0
click at [499, 297] on input "range" at bounding box center [396, 296] width 393 height 6
click at [402, 162] on span at bounding box center [403, 162] width 7 height 7
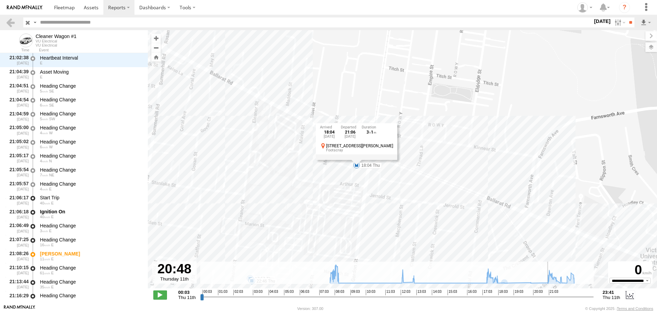
drag, startPoint x: 498, startPoint y: 296, endPoint x: 544, endPoint y: 295, distance: 45.5
click at [544, 295] on input "range" at bounding box center [396, 296] width 393 height 6
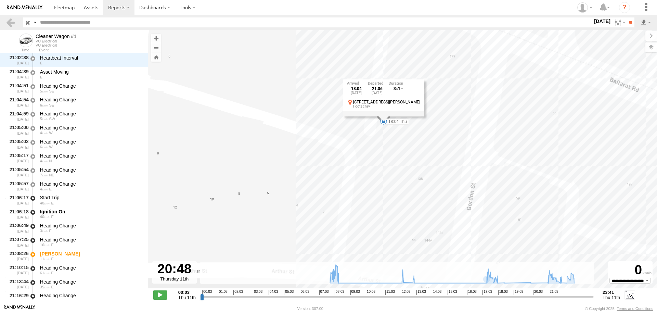
drag, startPoint x: 382, startPoint y: 147, endPoint x: 345, endPoint y: 198, distance: 63.6
click at [345, 198] on div "Cleaner Wagon #1 07:56 Thu 08:14 Thu 17:36 Thu 21:08 Thu 08:20 Thu 12:17 Thu 12…" at bounding box center [402, 162] width 509 height 265
click at [381, 116] on div "18:04 Thu 11th Sep 21:06 Thu 11th Sep 3 1 138-140 Gordon St Footscray" at bounding box center [382, 97] width 81 height 37
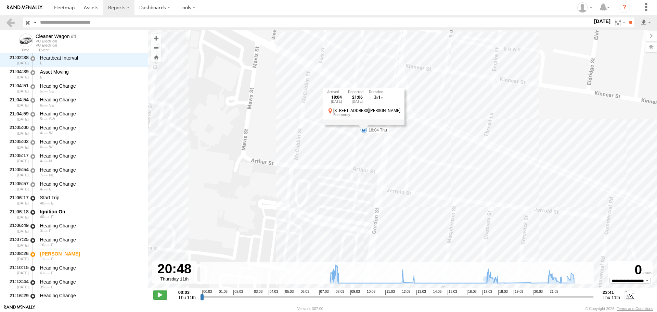
drag, startPoint x: 423, startPoint y: 150, endPoint x: 391, endPoint y: 112, distance: 50.2
click at [391, 112] on div "Cleaner Wagon #1 07:56 Thu 08:14 Thu 17:36 Thu 21:08 Thu 08:20 Thu 12:17 Thu 12…" at bounding box center [402, 162] width 509 height 265
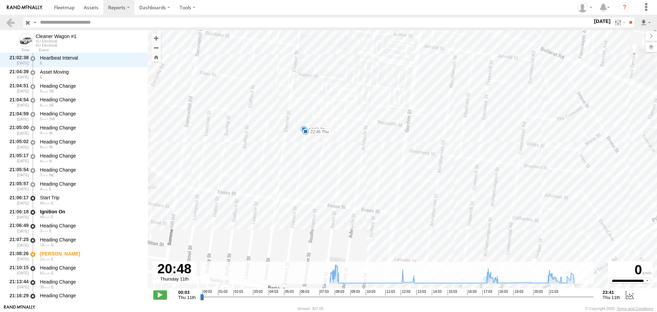
drag, startPoint x: 365, startPoint y: 202, endPoint x: 402, endPoint y: 111, distance: 98.3
click at [402, 111] on div "Cleaner Wagon #1 07:56 Thu 08:14 Thu 17:36 Thu 21:08 Thu 08:20 Thu 12:17 Thu 12…" at bounding box center [402, 162] width 509 height 265
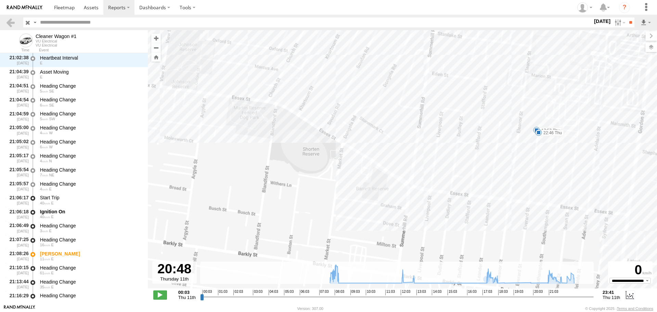
drag, startPoint x: 308, startPoint y: 157, endPoint x: 519, endPoint y: 163, distance: 210.5
click at [519, 163] on div "Cleaner Wagon #1 07:56 Thu 08:14 Thu 17:36 Thu 21:08 Thu 08:20 Thu 12:17 Thu 12…" at bounding box center [402, 162] width 509 height 265
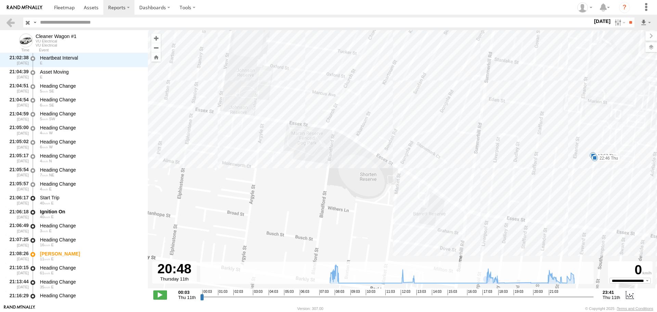
drag, startPoint x: 236, startPoint y: 113, endPoint x: 427, endPoint y: 188, distance: 204.6
click at [427, 188] on div "Cleaner Wagon #1 07:56 Thu 08:14 Thu 17:36 Thu 21:08 Thu 08:20 Thu 12:17 Thu 12…" at bounding box center [402, 162] width 509 height 265
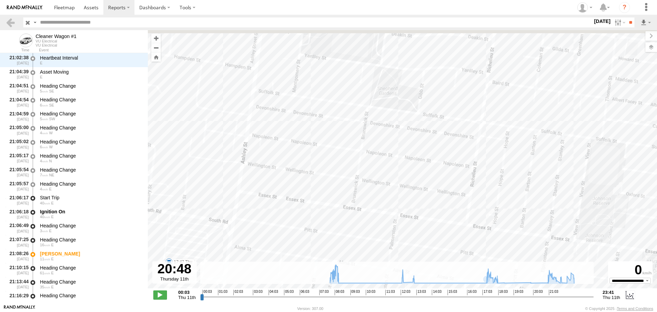
drag, startPoint x: 240, startPoint y: 149, endPoint x: 442, endPoint y: 217, distance: 212.1
click at [442, 217] on div "Cleaner Wagon #1 07:56 Thu 08:14 Thu 17:36 Thu 21:08 Thu 08:20 Thu 12:17 Thu 12…" at bounding box center [402, 162] width 509 height 265
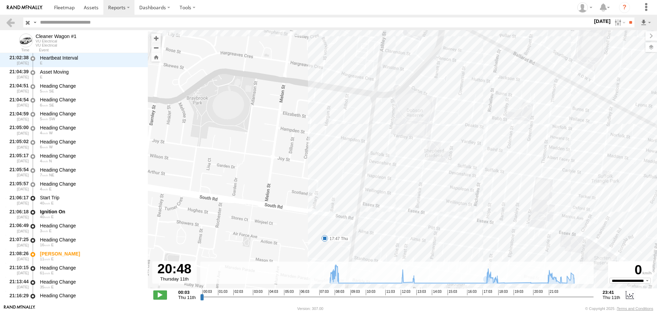
drag, startPoint x: 375, startPoint y: 225, endPoint x: 358, endPoint y: 158, distance: 69.0
click at [358, 158] on div "Cleaner Wagon #1 07:56 Thu 08:14 Thu 17:36 Thu 21:08 Thu 08:20 Thu 12:17 Thu 12…" at bounding box center [402, 162] width 509 height 265
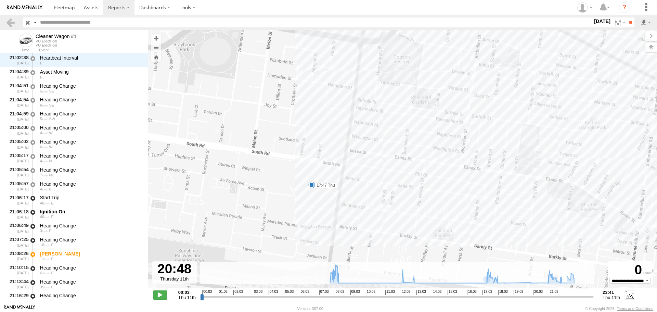
click at [312, 185] on span at bounding box center [311, 184] width 7 height 7
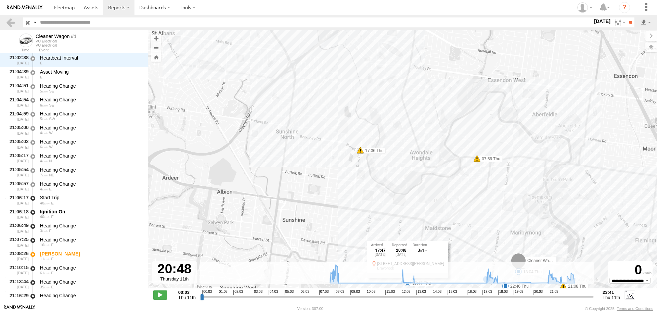
drag, startPoint x: 204, startPoint y: 66, endPoint x: 374, endPoint y: 223, distance: 230.7
click at [374, 223] on div "Cleaner Wagon #1 07:56 Thu 08:14 Thu 17:36 Thu 21:08 Thu 08:20 Thu 12:17 Thu 12…" at bounding box center [402, 162] width 509 height 265
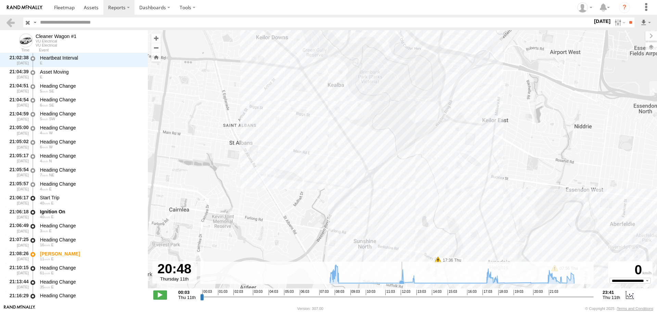
drag, startPoint x: 300, startPoint y: 153, endPoint x: 379, endPoint y: 267, distance: 139.9
click at [379, 267] on div "← Move left → Move right ↑ Move up ↓ Move down + Zoom in - Zoom out Home Jump l…" at bounding box center [402, 167] width 509 height 274
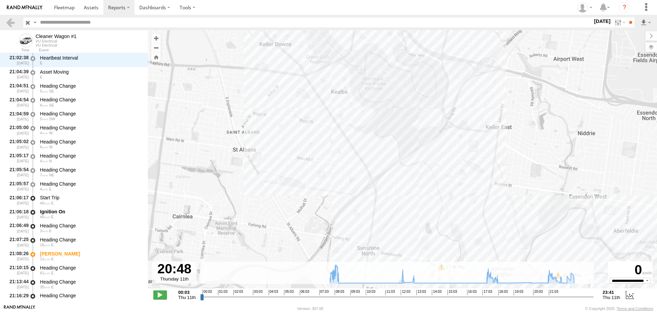
drag, startPoint x: 277, startPoint y: 127, endPoint x: 326, endPoint y: 258, distance: 139.6
click at [326, 258] on div "Cleaner Wagon #1 07:56 Thu 08:14 Thu 17:36 Thu 21:08 Thu 08:20 Thu 12:17 Thu 12…" at bounding box center [402, 162] width 509 height 265
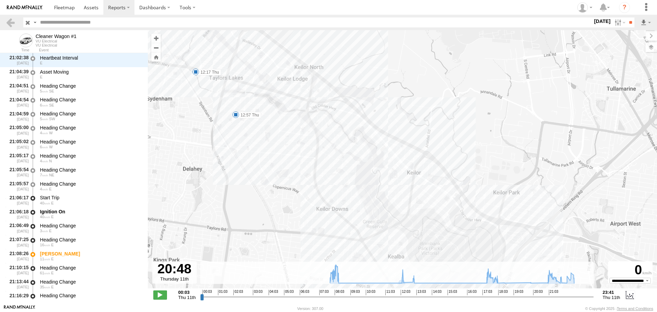
click at [236, 113] on span at bounding box center [235, 114] width 7 height 7
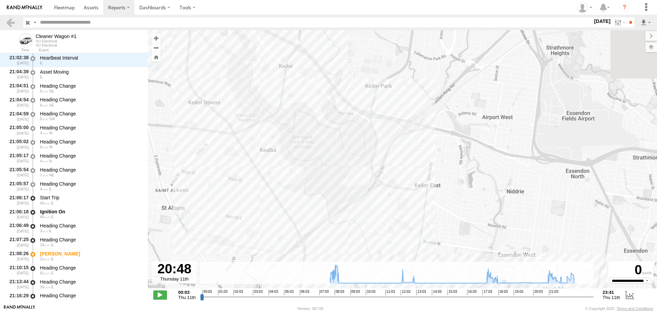
drag, startPoint x: 435, startPoint y: 203, endPoint x: 264, endPoint y: 131, distance: 184.7
click at [270, 128] on div "Cleaner Wagon #1 07:56 Thu 08:14 Thu 17:36 Thu 21:08 Thu 08:20 Thu 12:17 Thu 12…" at bounding box center [402, 162] width 509 height 265
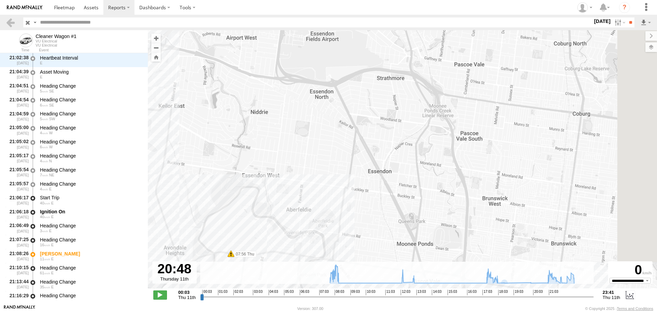
drag, startPoint x: 466, startPoint y: 197, endPoint x: 339, endPoint y: 73, distance: 178.5
click at [353, 81] on div "Cleaner Wagon #1 07:56 Thu 08:14 Thu 17:36 Thu 21:08 Thu 08:20 Thu 12:17 Thu 12…" at bounding box center [402, 162] width 509 height 265
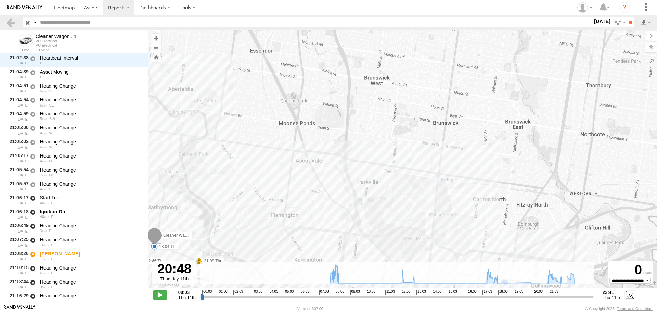
drag, startPoint x: 364, startPoint y: 206, endPoint x: 337, endPoint y: 156, distance: 56.8
click at [337, 156] on div "Cleaner Wagon #1 07:56 Thu 08:14 Thu 17:36 Thu 21:08 Thu 08:20 Thu 12:17 Thu 12…" at bounding box center [402, 162] width 509 height 265
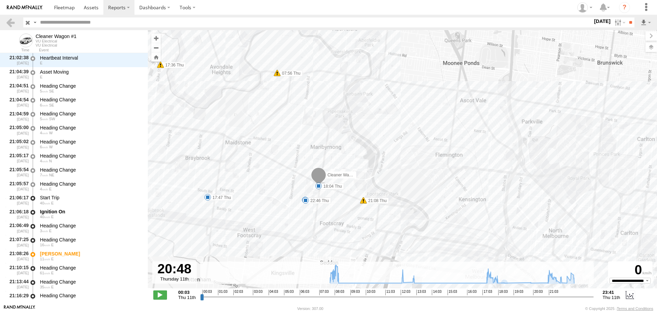
drag, startPoint x: 225, startPoint y: 158, endPoint x: 282, endPoint y: 171, distance: 58.3
click at [282, 171] on div "Cleaner Wagon #1 07:56 Thu 08:14 Thu 17:36 Thu 21:08 Thu 08:20 Thu 12:17 Thu 12…" at bounding box center [402, 162] width 509 height 265
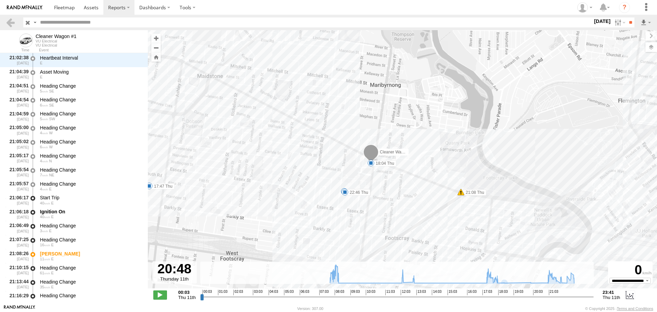
drag, startPoint x: 249, startPoint y: 213, endPoint x: 286, endPoint y: 186, distance: 45.5
click at [286, 186] on div "Cleaner Wagon #1 07:56 Thu 08:14 Thu 17:36 Thu 21:08 Thu 08:20 Thu 12:17 Thu 12…" at bounding box center [402, 162] width 509 height 265
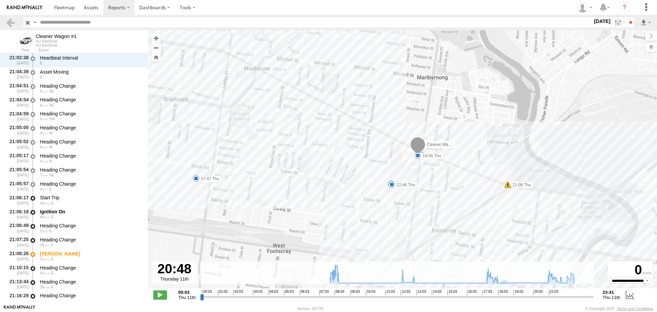
drag, startPoint x: 250, startPoint y: 198, endPoint x: 282, endPoint y: 202, distance: 32.5
click at [282, 202] on div "Cleaner Wagon #1 07:56 Thu 08:14 Thu 17:36 Thu 21:08 Thu 08:20 Thu 12:17 Thu 12…" at bounding box center [402, 162] width 509 height 265
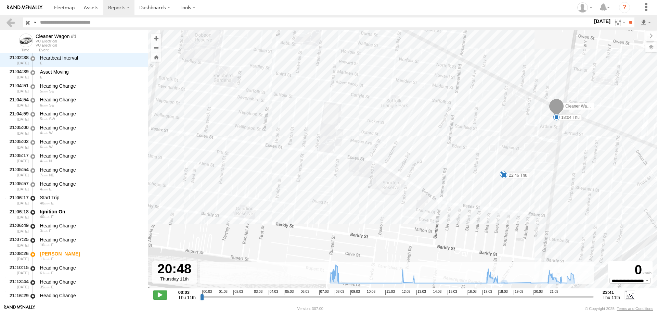
click at [555, 118] on span at bounding box center [556, 117] width 7 height 7
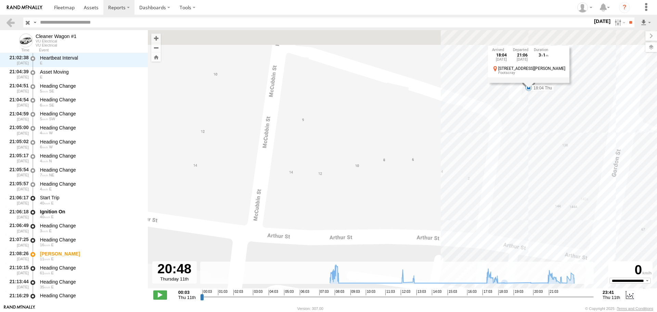
drag, startPoint x: 540, startPoint y: 91, endPoint x: 457, endPoint y: 188, distance: 127.9
click at [459, 187] on div "Cleaner Wagon #1 07:56 Thu 08:14 Thu 17:36 Thu 21:08 Thu 08:20 Thu 12:17 Thu 12…" at bounding box center [402, 162] width 509 height 265
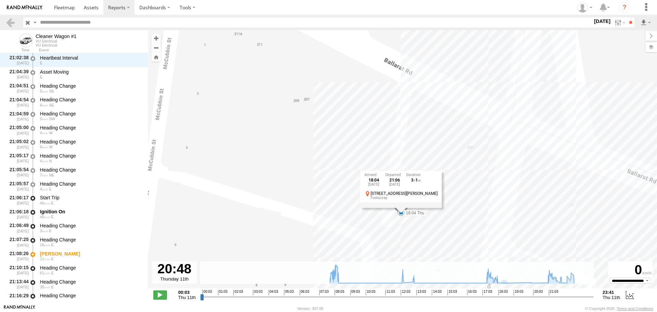
click at [597, 20] on label "11 Sep 25" at bounding box center [601, 21] width 19 height 8
click at [0, 0] on label at bounding box center [0, 0] width 0 height 0
click at [631, 24] on input "**" at bounding box center [630, 22] width 8 height 10
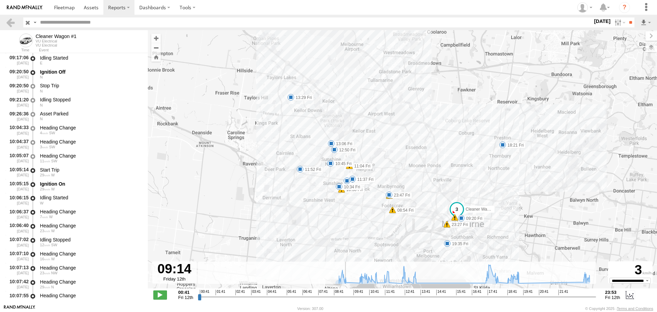
scroll to position [699, 0]
drag, startPoint x: 198, startPoint y: 296, endPoint x: 344, endPoint y: 289, distance: 146.2
click at [344, 293] on input "range" at bounding box center [397, 296] width 398 height 6
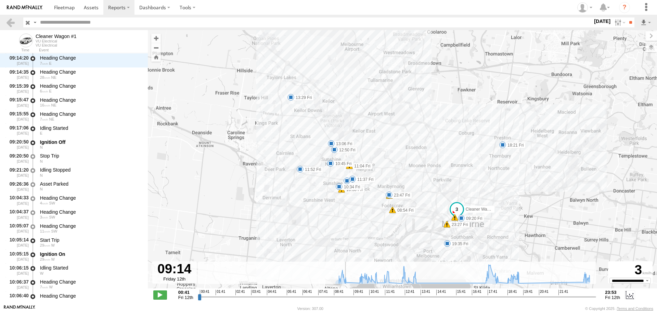
scroll to position [559, 0]
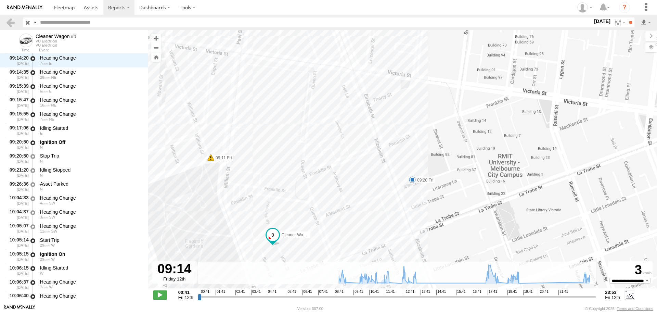
click at [413, 181] on span at bounding box center [412, 179] width 7 height 7
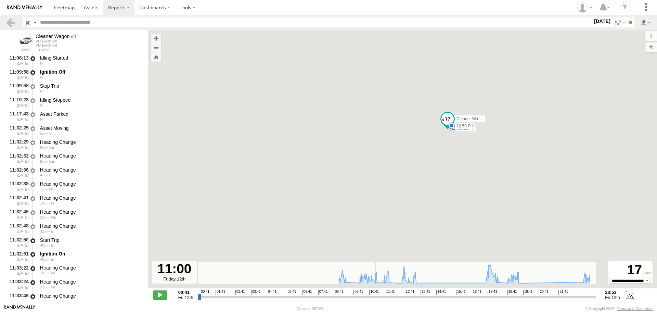
scroll to position [1747, 0]
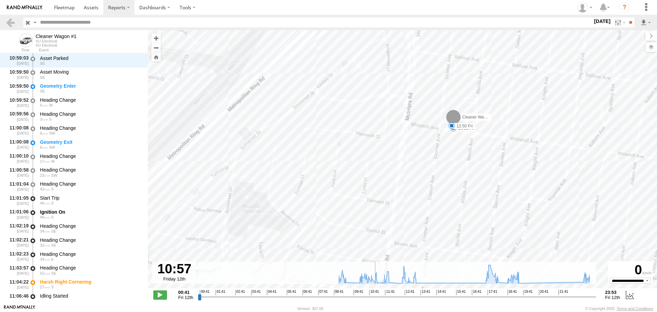
drag, startPoint x: 346, startPoint y: 296, endPoint x: 374, endPoint y: 294, distance: 28.1
click at [374, 294] on input "range" at bounding box center [397, 296] width 398 height 6
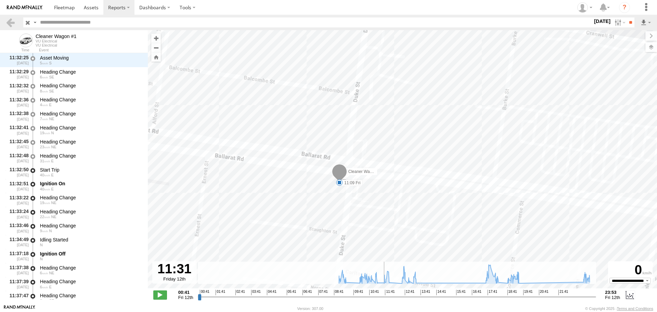
drag, startPoint x: 374, startPoint y: 298, endPoint x: 383, endPoint y: 298, distance: 9.6
click at [383, 298] on input "range" at bounding box center [397, 296] width 398 height 6
click at [338, 180] on span at bounding box center [339, 182] width 7 height 7
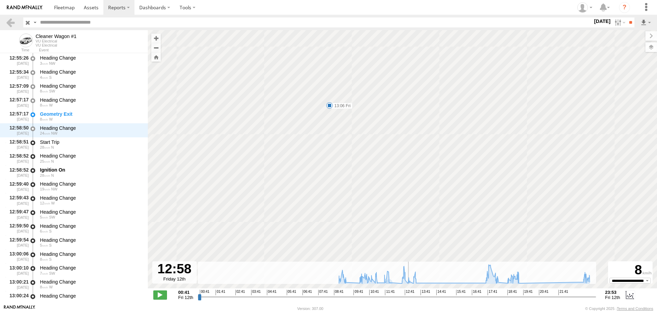
scroll to position [3648, 0]
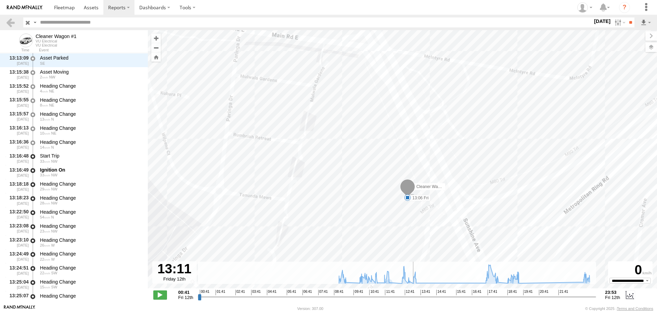
drag, startPoint x: 383, startPoint y: 296, endPoint x: 412, endPoint y: 297, distance: 28.4
click at [412, 297] on input "range" at bounding box center [397, 296] width 398 height 6
click at [408, 198] on span at bounding box center [407, 197] width 7 height 7
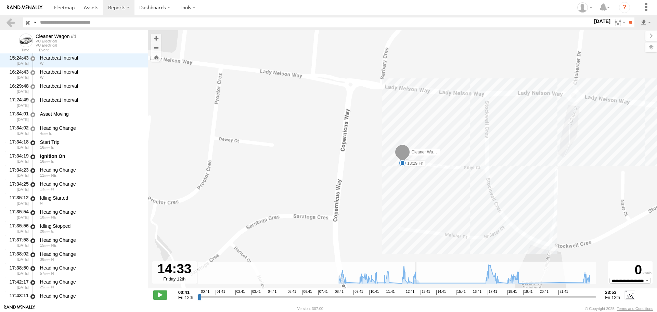
drag, startPoint x: 413, startPoint y: 297, endPoint x: 435, endPoint y: 297, distance: 21.9
click at [435, 297] on input "range" at bounding box center [397, 296] width 398 height 6
click at [403, 162] on span at bounding box center [402, 162] width 7 height 7
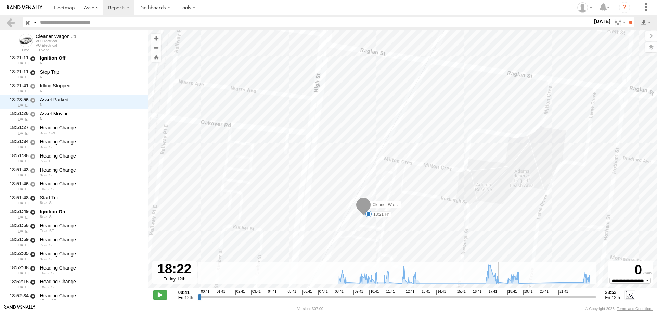
scroll to position [4976, 0]
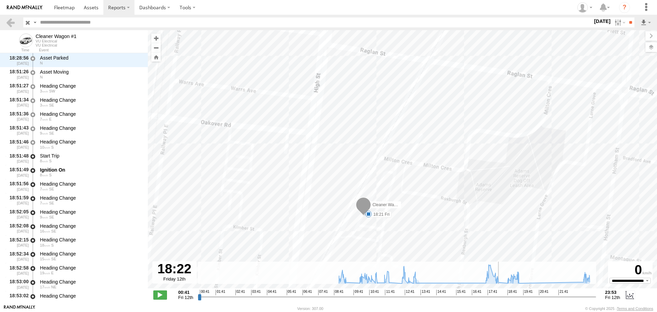
drag, startPoint x: 435, startPoint y: 298, endPoint x: 500, endPoint y: 300, distance: 65.0
click at [500, 300] on input "range" at bounding box center [397, 296] width 398 height 6
drag, startPoint x: 459, startPoint y: 214, endPoint x: 454, endPoint y: 165, distance: 48.8
click at [454, 165] on div "Cleaner Wagon #1 09:20 Fri 10:34 Fri 10:45 Fri 10:53 Fri 11:09 Fri 11:37 Fri 11…" at bounding box center [402, 162] width 509 height 265
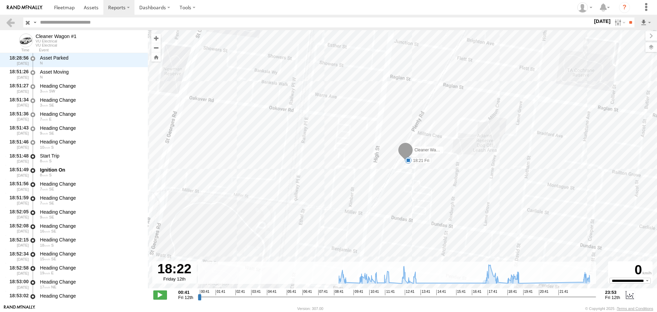
click at [406, 161] on span at bounding box center [408, 160] width 7 height 7
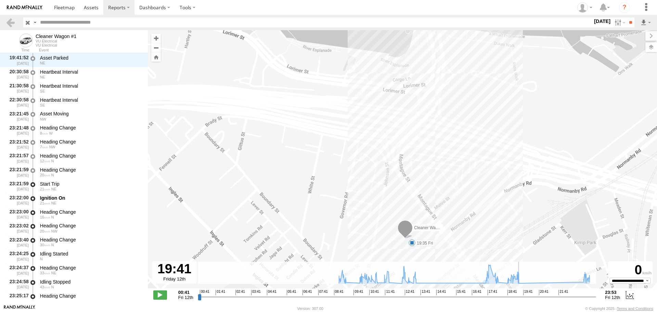
drag, startPoint x: 501, startPoint y: 298, endPoint x: 522, endPoint y: 302, distance: 22.0
type input "**********"
click at [522, 300] on input "range" at bounding box center [397, 296] width 398 height 6
click at [12, 23] on link at bounding box center [10, 22] width 10 height 10
